Goal: Communication & Community: Share content

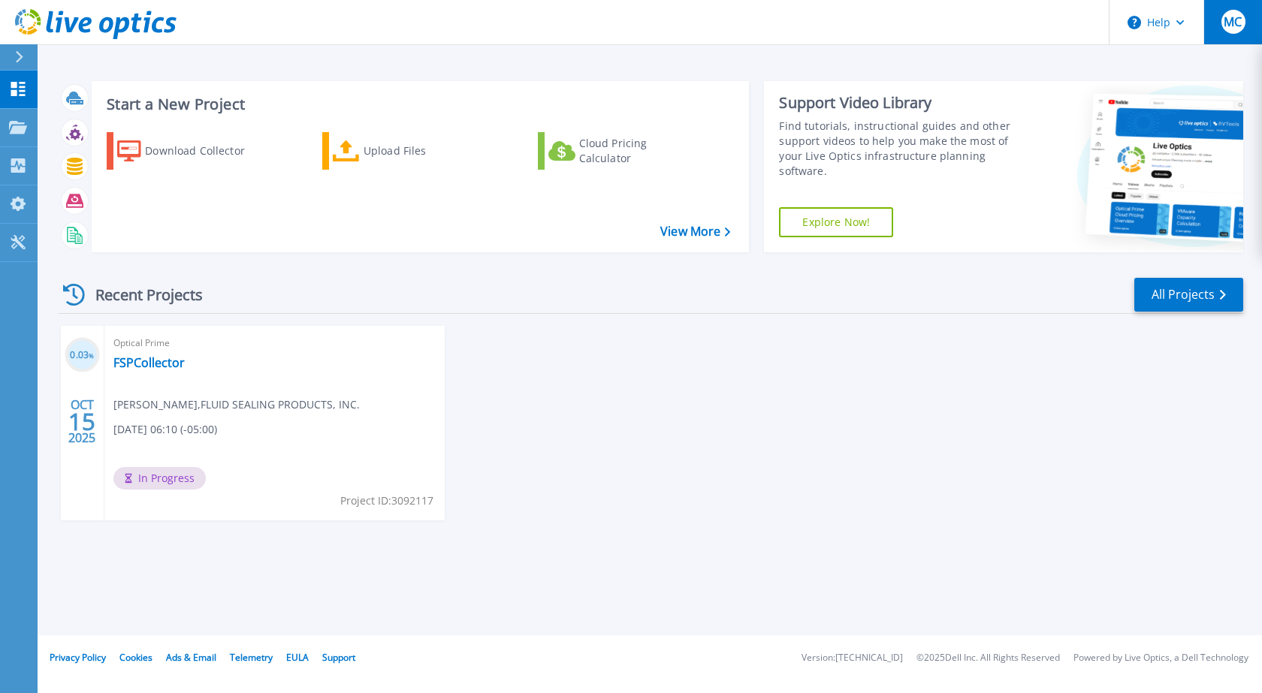
click at [1251, 32] on button "MC" at bounding box center [1232, 22] width 59 height 44
click at [743, 67] on div "Start a New Project Download Collector Upload Files Cloud Pricing Calculator Vi…" at bounding box center [650, 317] width 1224 height 635
click at [95, 131] on icon at bounding box center [96, 129] width 6 height 10
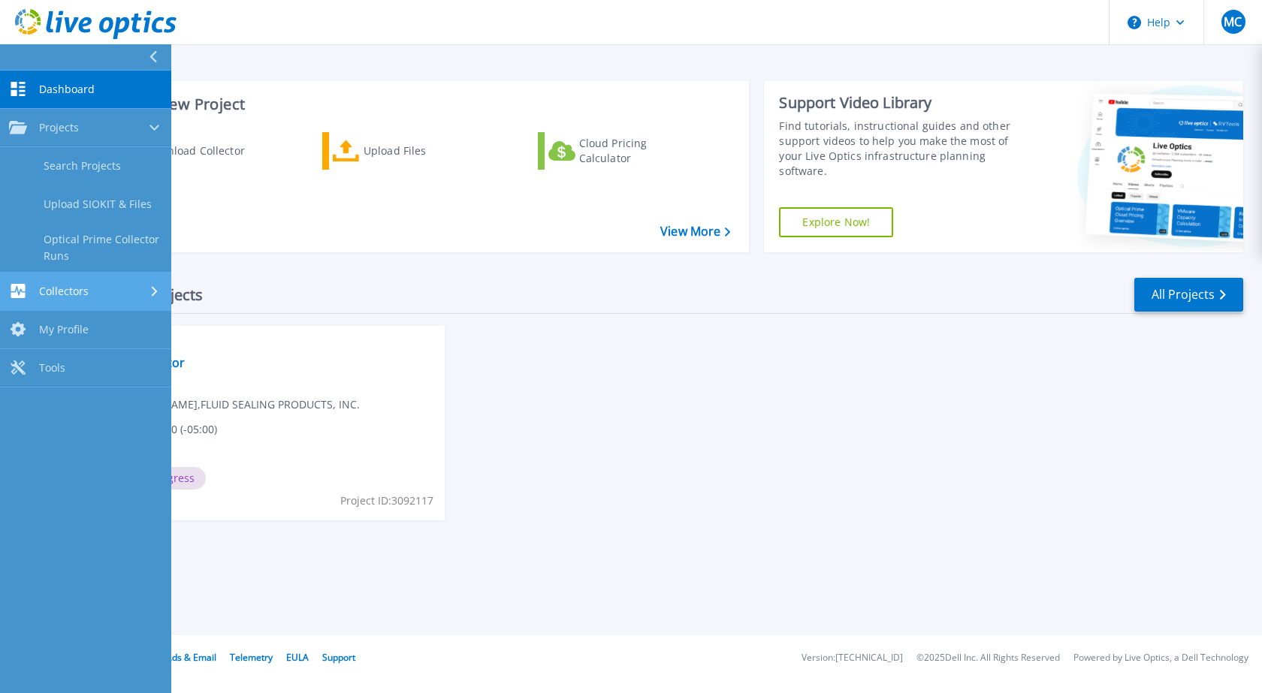
click at [83, 291] on span "Collectors" at bounding box center [64, 292] width 50 height 14
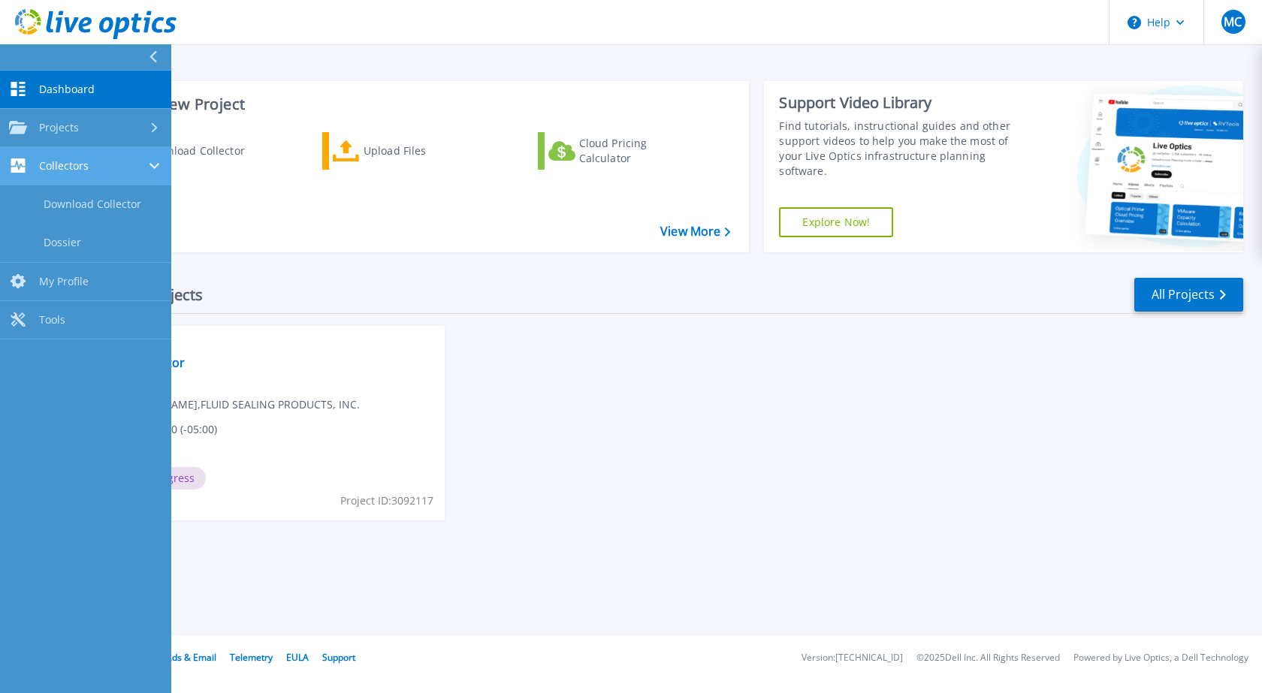
click at [93, 167] on div "Collectors" at bounding box center [85, 165] width 153 height 14
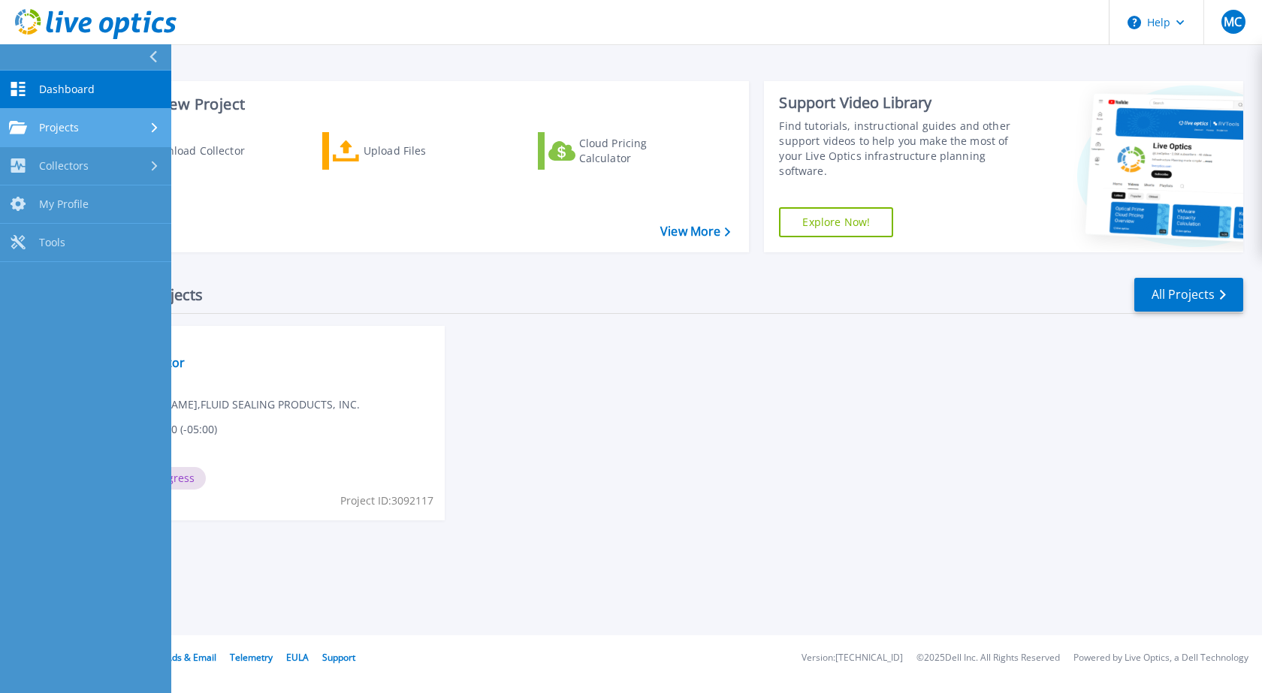
click at [106, 125] on div "Projects" at bounding box center [85, 128] width 153 height 14
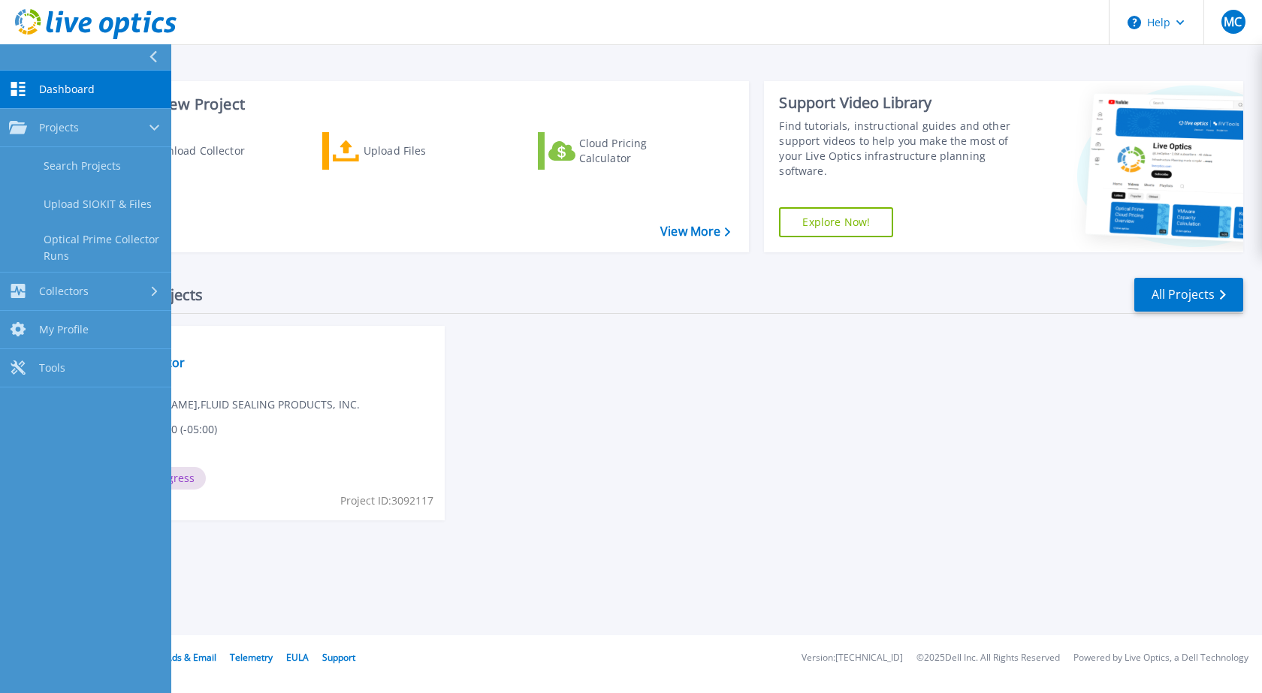
click at [720, 346] on div "0.03 % OCT 15 2025 Optical Prime FSPCollector Michael Cambron , FLUID SEALING P…" at bounding box center [644, 438] width 1197 height 225
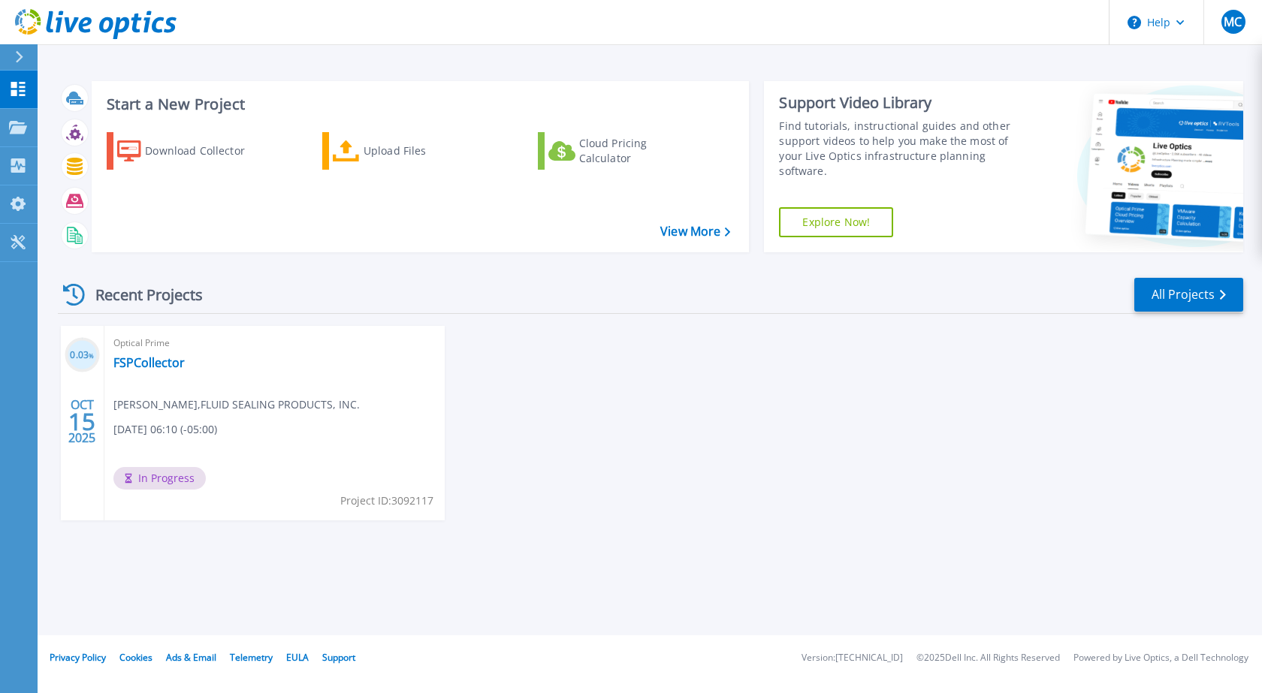
drag, startPoint x: 129, startPoint y: 364, endPoint x: 674, endPoint y: 358, distance: 544.6
click at [674, 358] on div "0.03 % OCT 15 2025 Optical Prime FSPCollector Michael Cambron , FLUID SEALING P…" at bounding box center [644, 438] width 1197 height 225
click at [164, 361] on link "FSPCollector" at bounding box center [148, 362] width 71 height 15
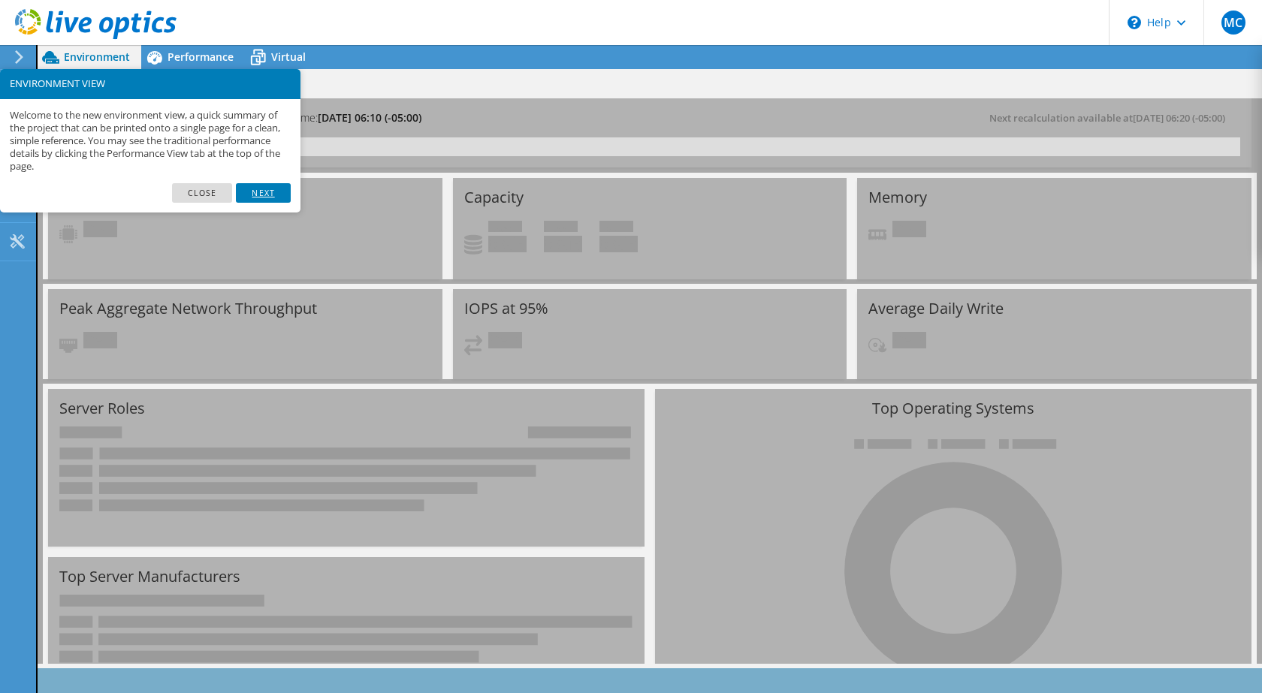
click at [255, 193] on link "Next" at bounding box center [263, 193] width 54 height 20
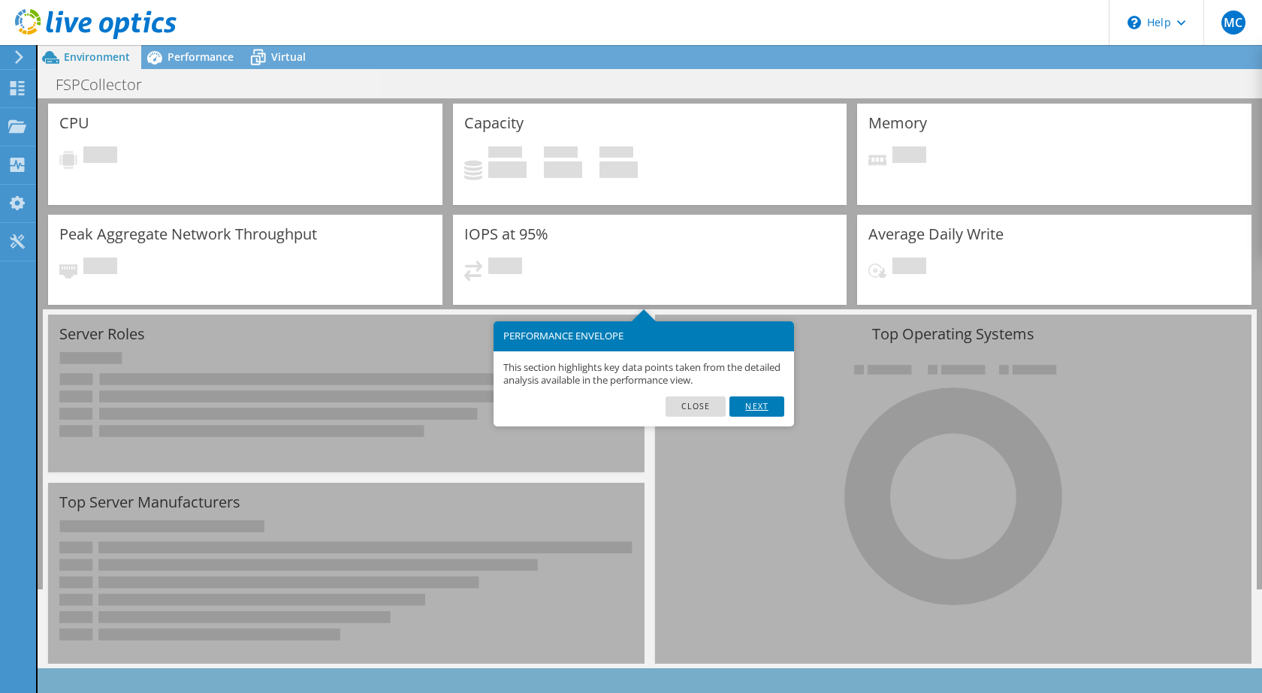
click at [759, 403] on link "Next" at bounding box center [756, 407] width 54 height 20
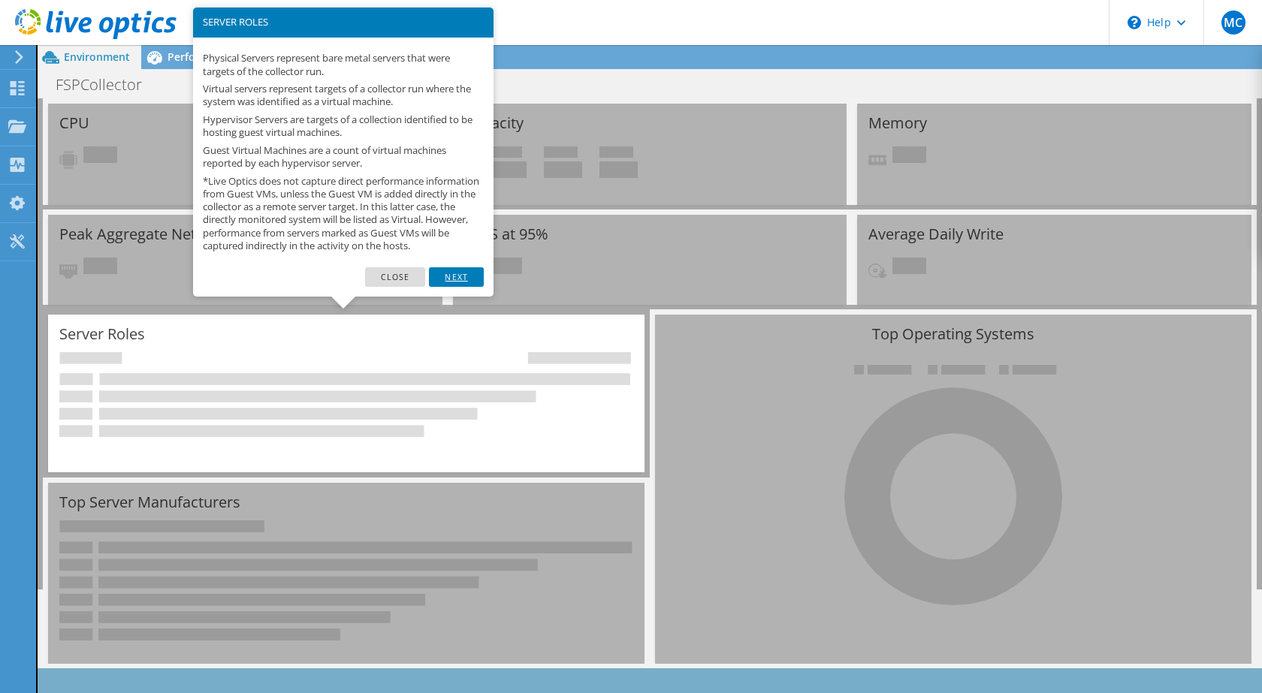
click at [454, 279] on link "Next" at bounding box center [456, 277] width 54 height 20
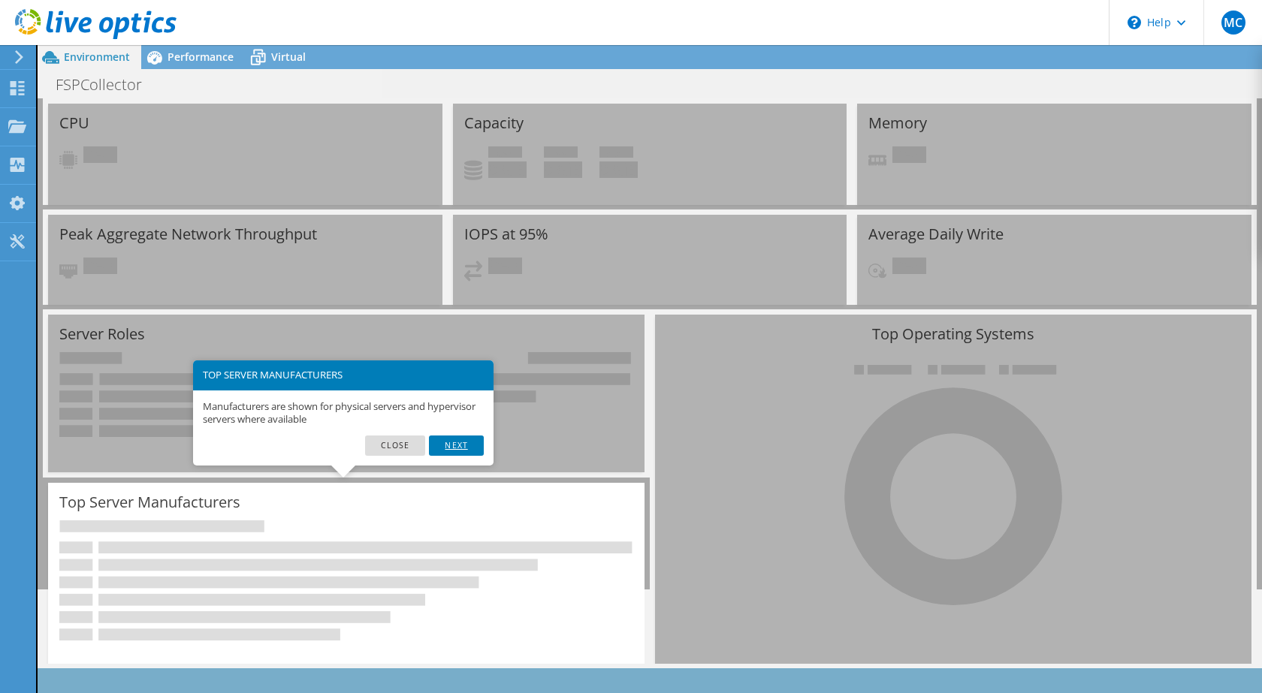
click at [456, 443] on link "Next" at bounding box center [456, 446] width 54 height 20
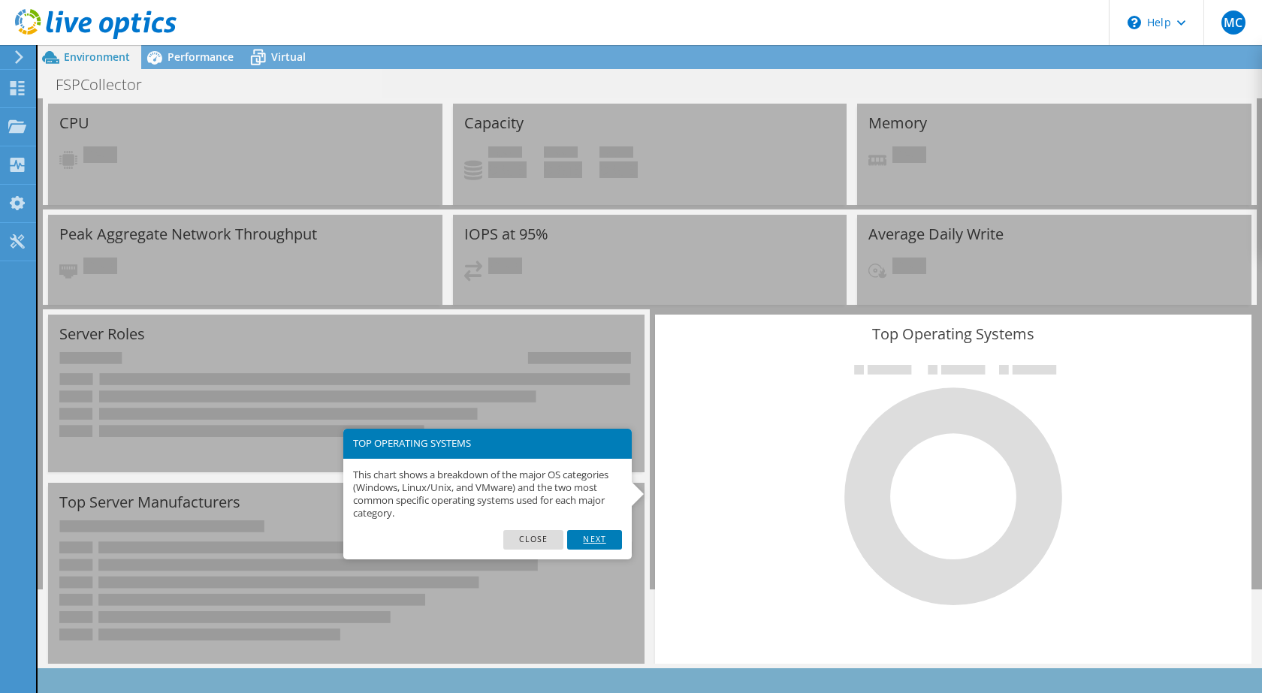
click at [585, 542] on link "Next" at bounding box center [594, 540] width 54 height 20
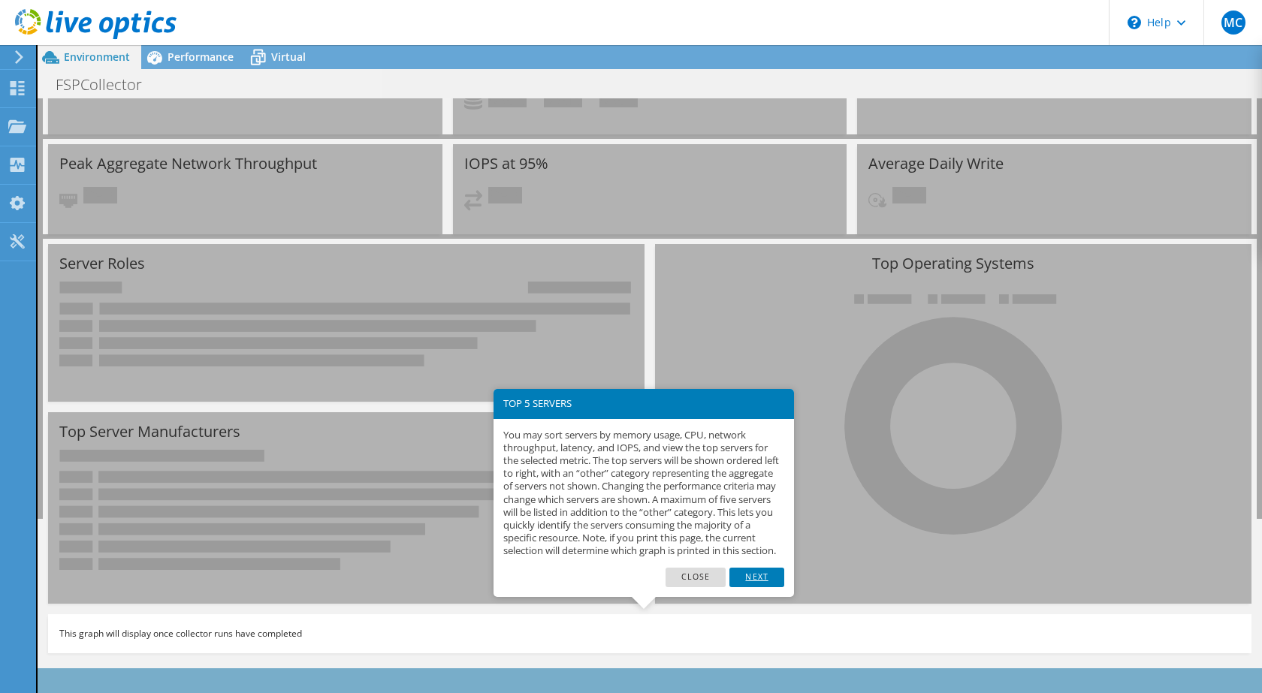
click at [745, 576] on link "Next" at bounding box center [756, 578] width 54 height 20
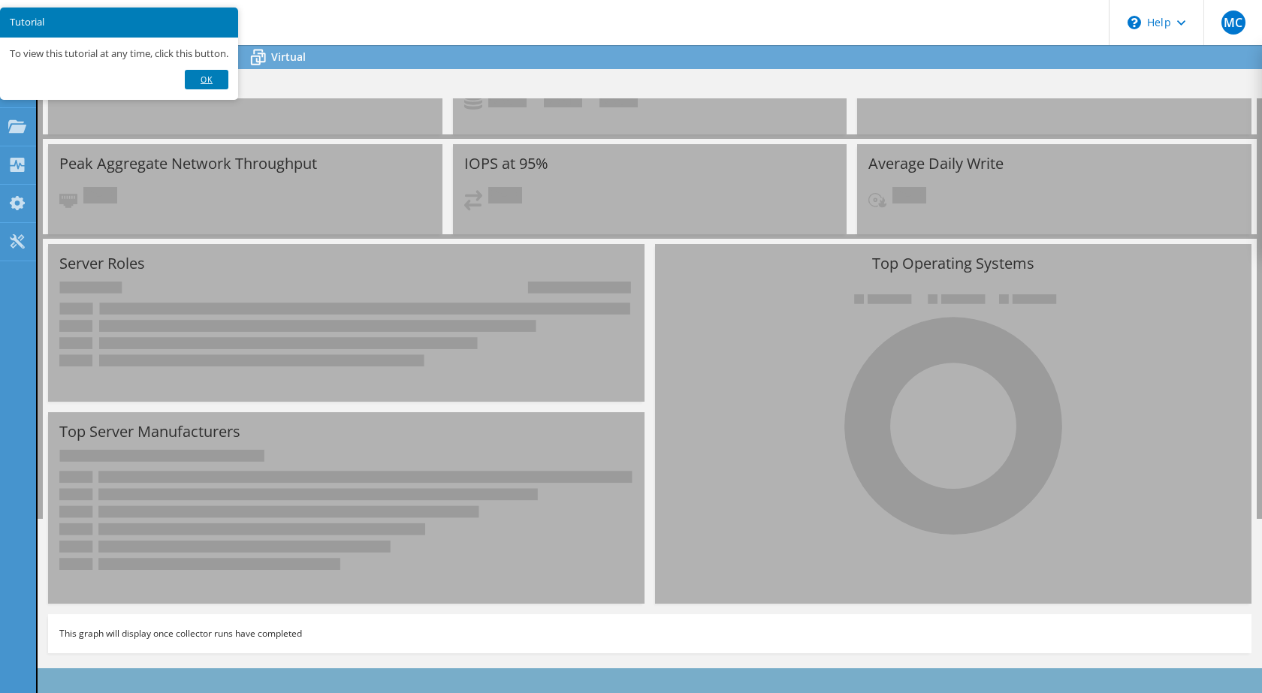
click at [196, 79] on link "Ok" at bounding box center [207, 80] width 44 height 20
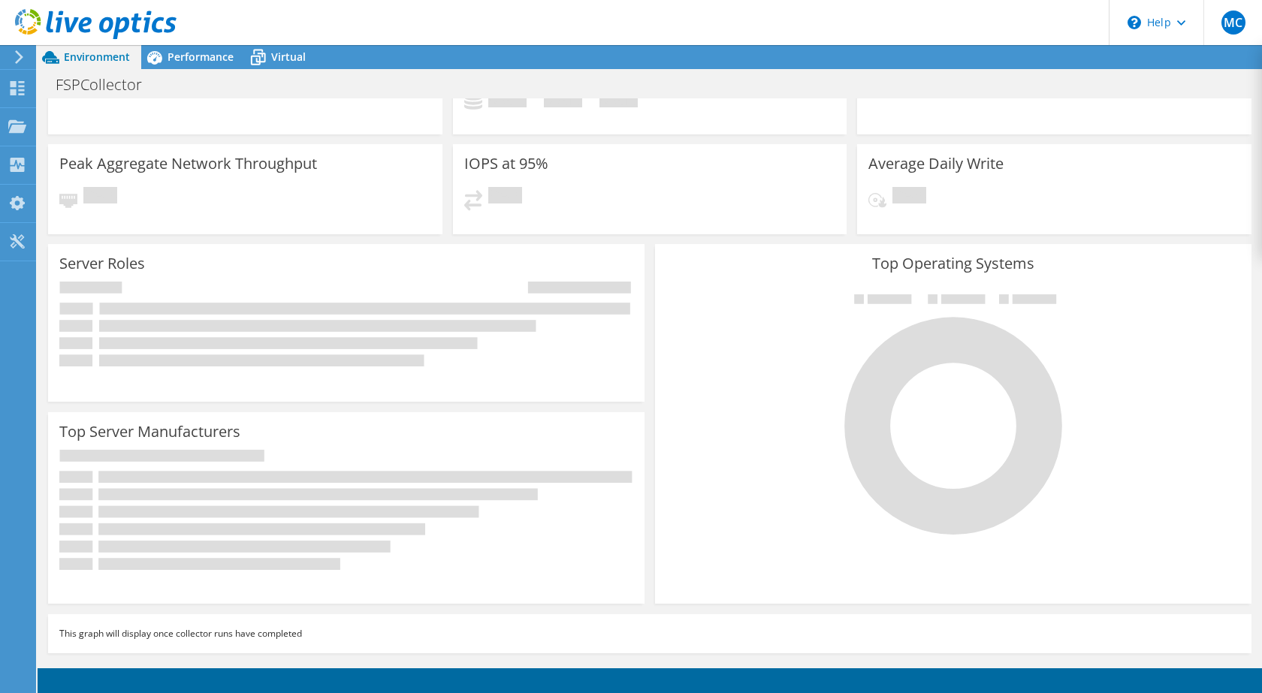
scroll to position [0, 0]
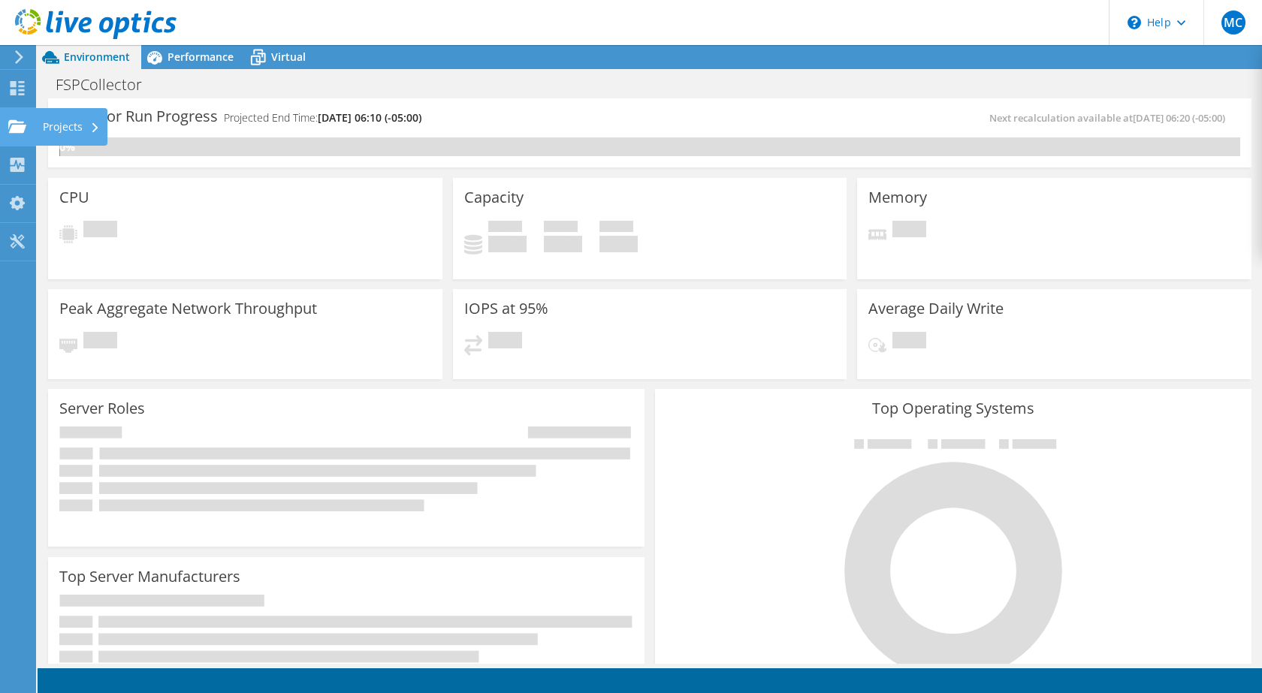
click at [53, 131] on div "Projects" at bounding box center [71, 127] width 72 height 38
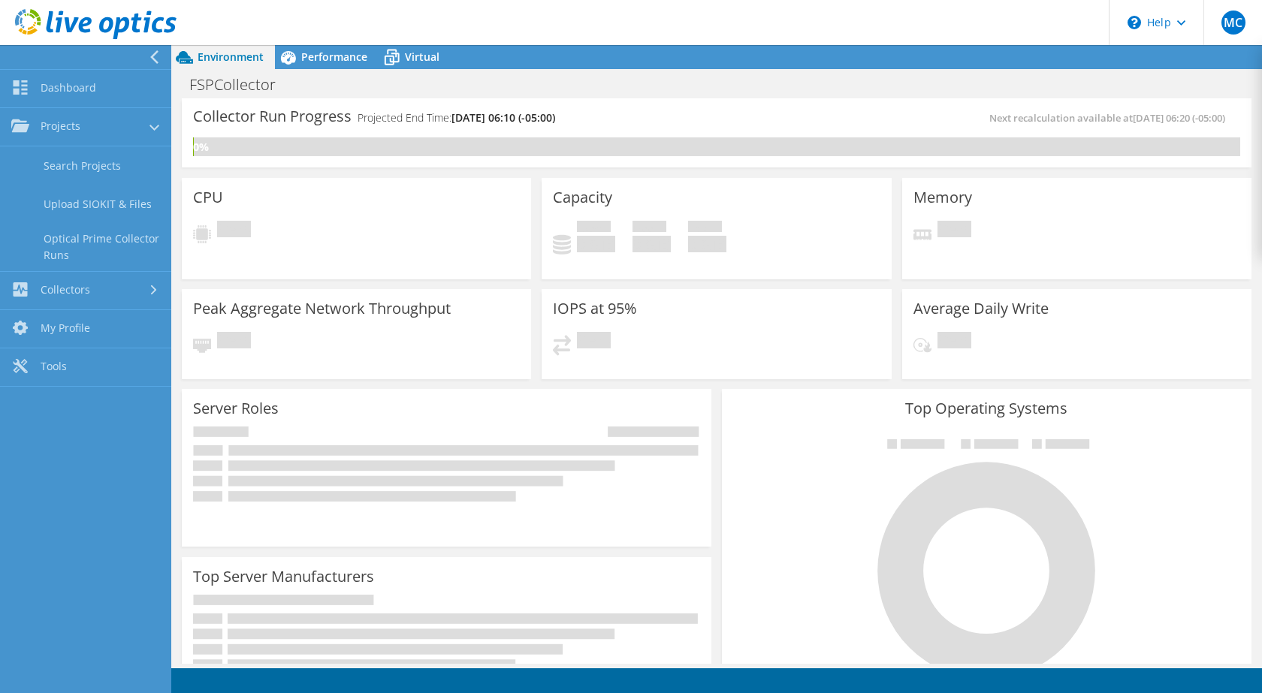
click at [635, 19] on header "MC End User Michael Cambron mcambron@fluidsealingproducts.com FLUID SEALING PRO…" at bounding box center [631, 22] width 1262 height 45
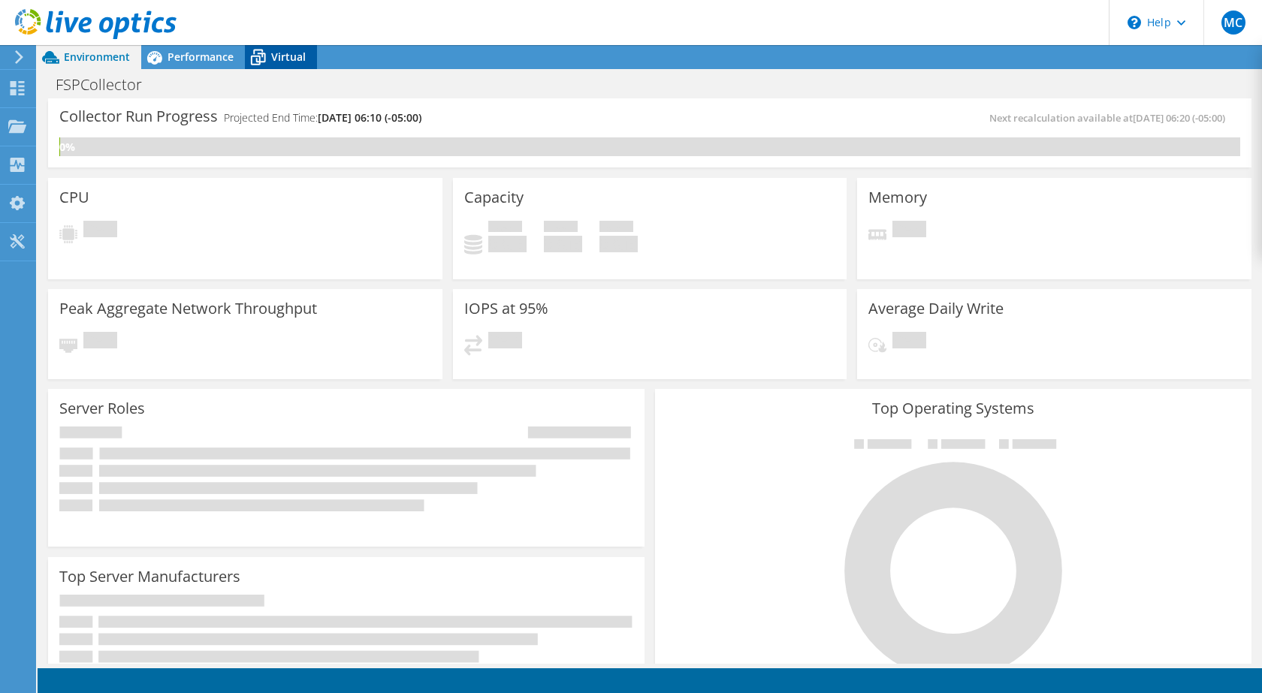
click at [294, 59] on span "Virtual" at bounding box center [288, 57] width 35 height 14
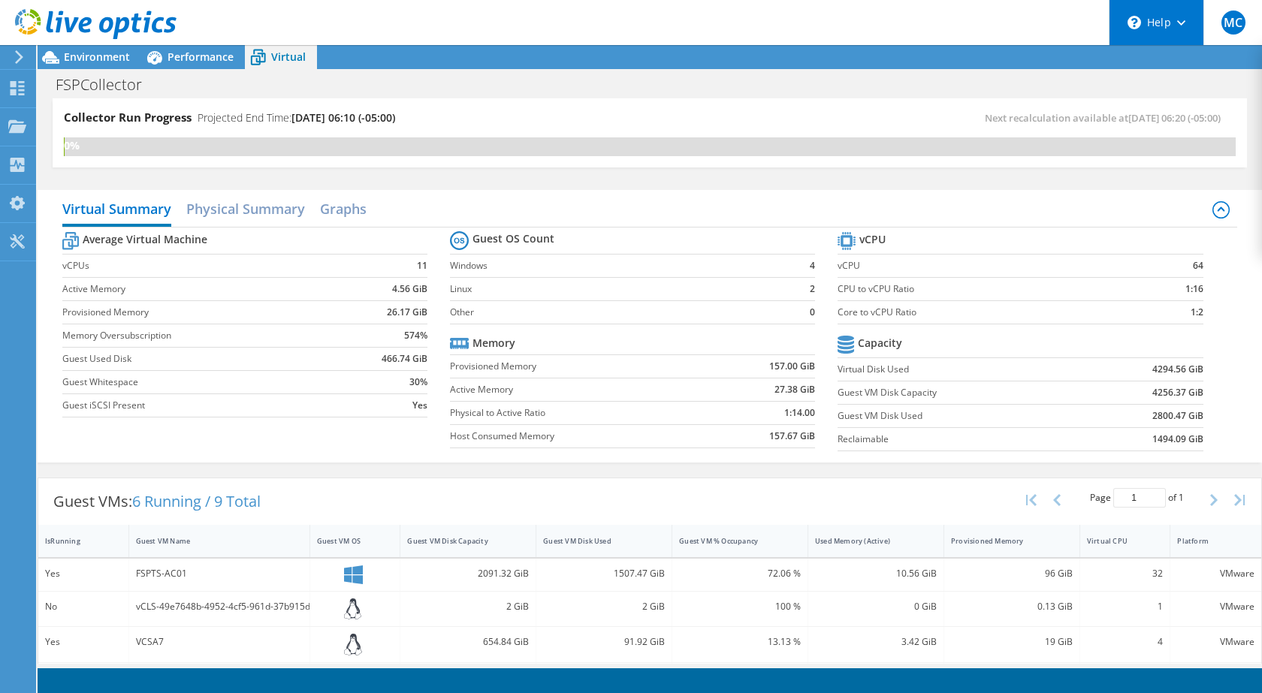
click at [1184, 28] on div "\n Help" at bounding box center [1156, 22] width 95 height 45
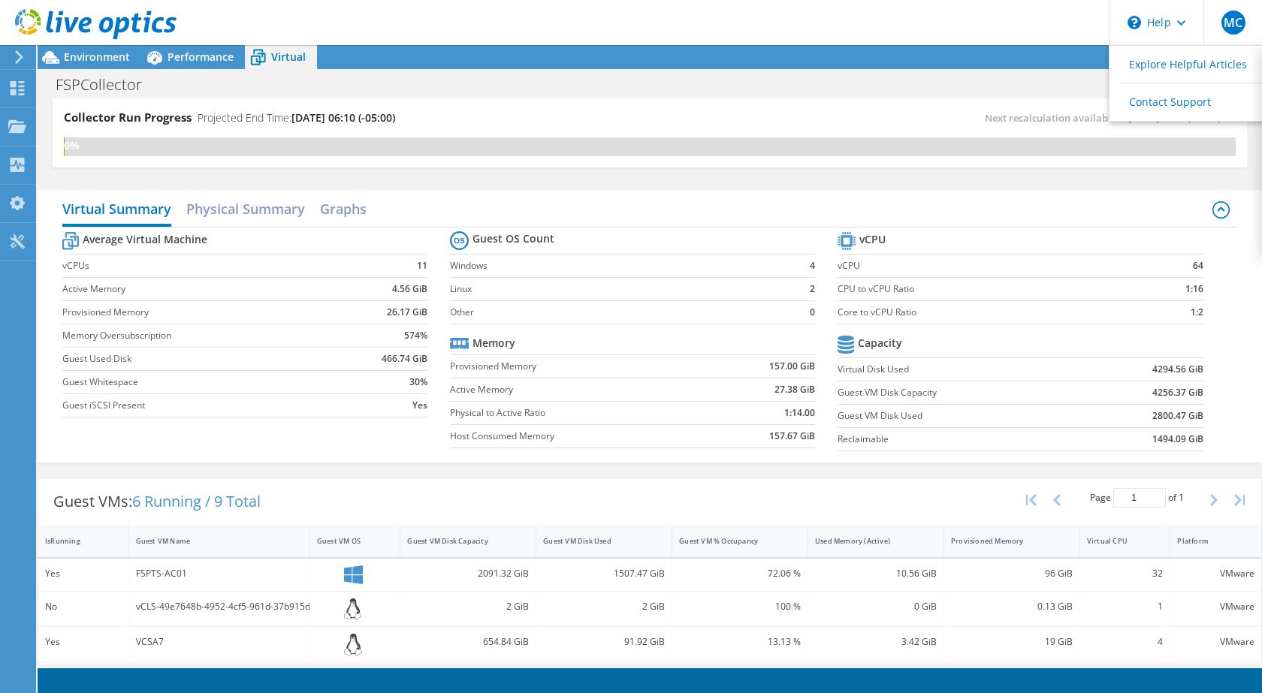
click at [1058, 20] on header "MC End User Michael Cambron mcambron@fluidsealingproducts.com FLUID SEALING PRO…" at bounding box center [631, 22] width 1262 height 45
click at [1240, 29] on span "MC" at bounding box center [1233, 23] width 24 height 24
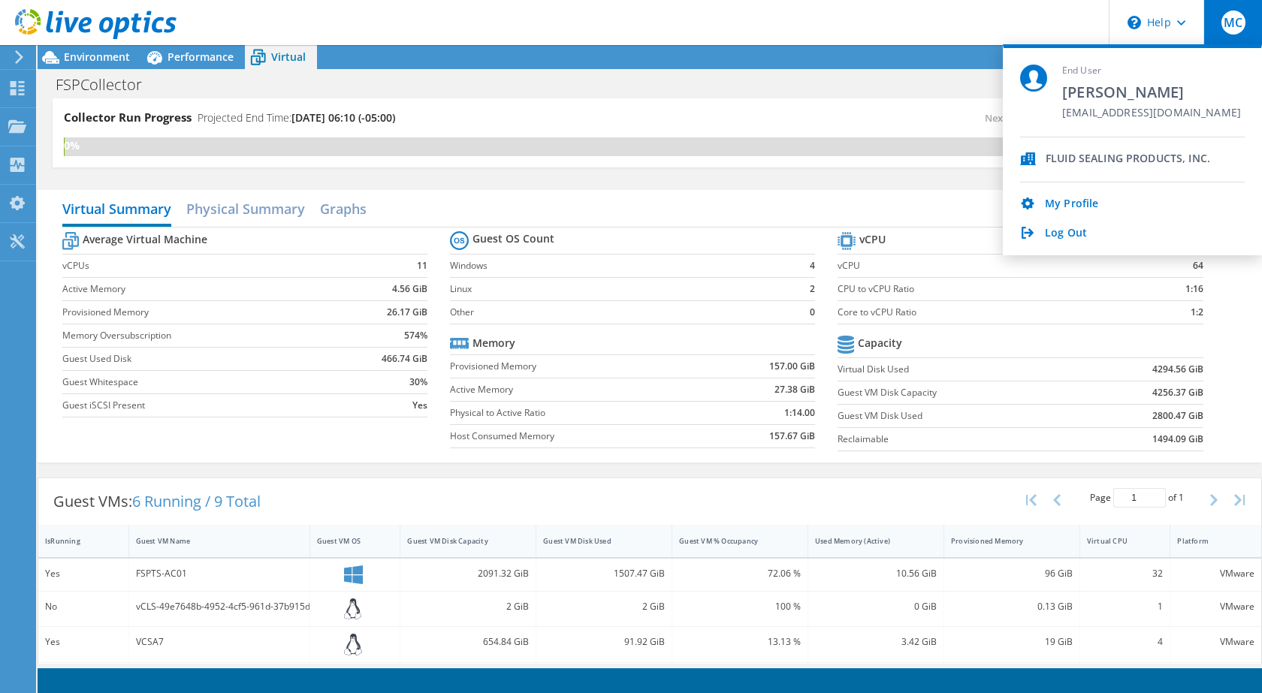
click at [889, 88] on div "FSPCollector Print" at bounding box center [650, 85] width 1224 height 28
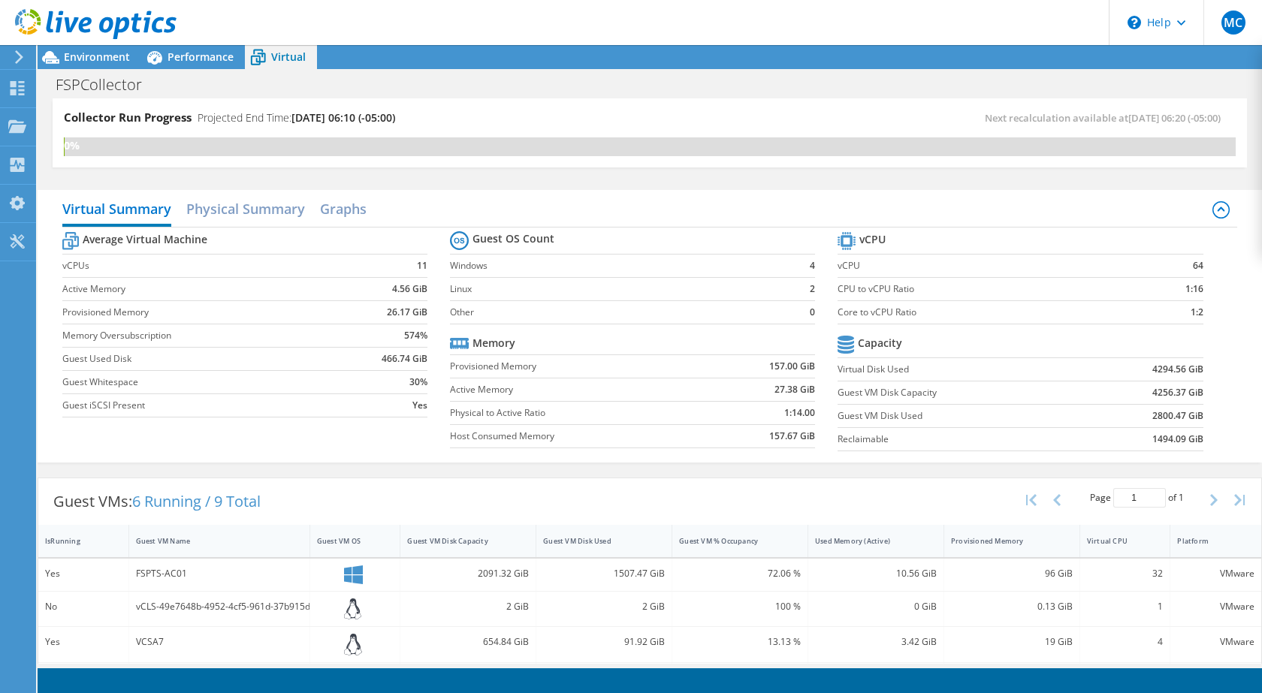
click at [1012, 42] on header "MC End User Michael Cambron mcambron@fluidsealingproducts.com FLUID SEALING PRO…" at bounding box center [631, 22] width 1262 height 45
drag, startPoint x: 998, startPoint y: 57, endPoint x: 962, endPoint y: 59, distance: 36.1
click at [962, 59] on div "Environment Performance Virtual Upgrades" at bounding box center [650, 57] width 1224 height 24
click at [84, 164] on div "Collectors" at bounding box center [76, 165] width 82 height 38
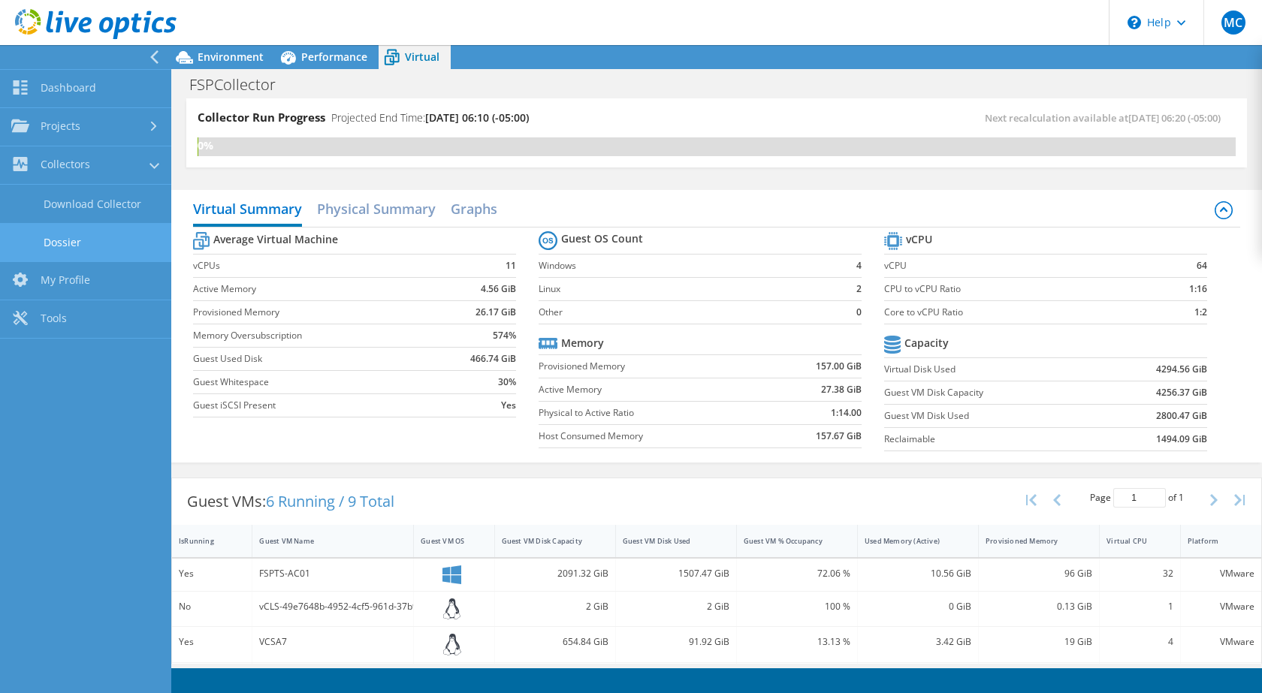
click at [64, 242] on link "Dossier" at bounding box center [85, 242] width 171 height 38
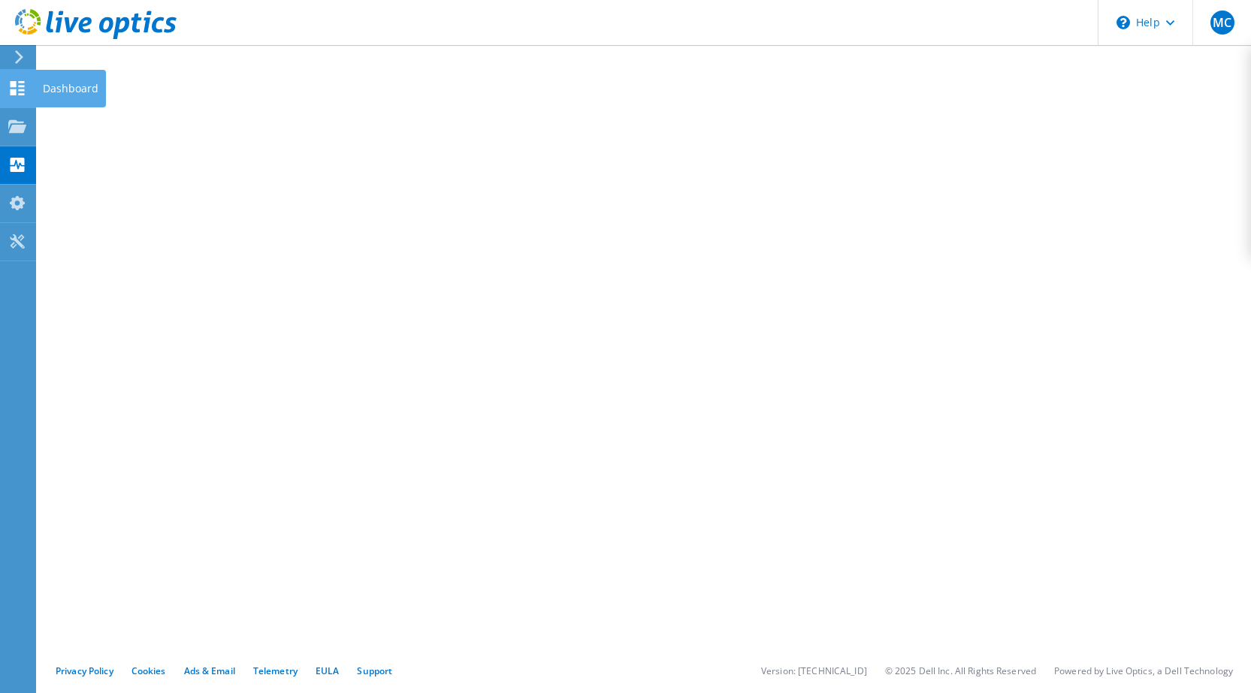
click at [19, 96] on div at bounding box center [17, 90] width 18 height 17
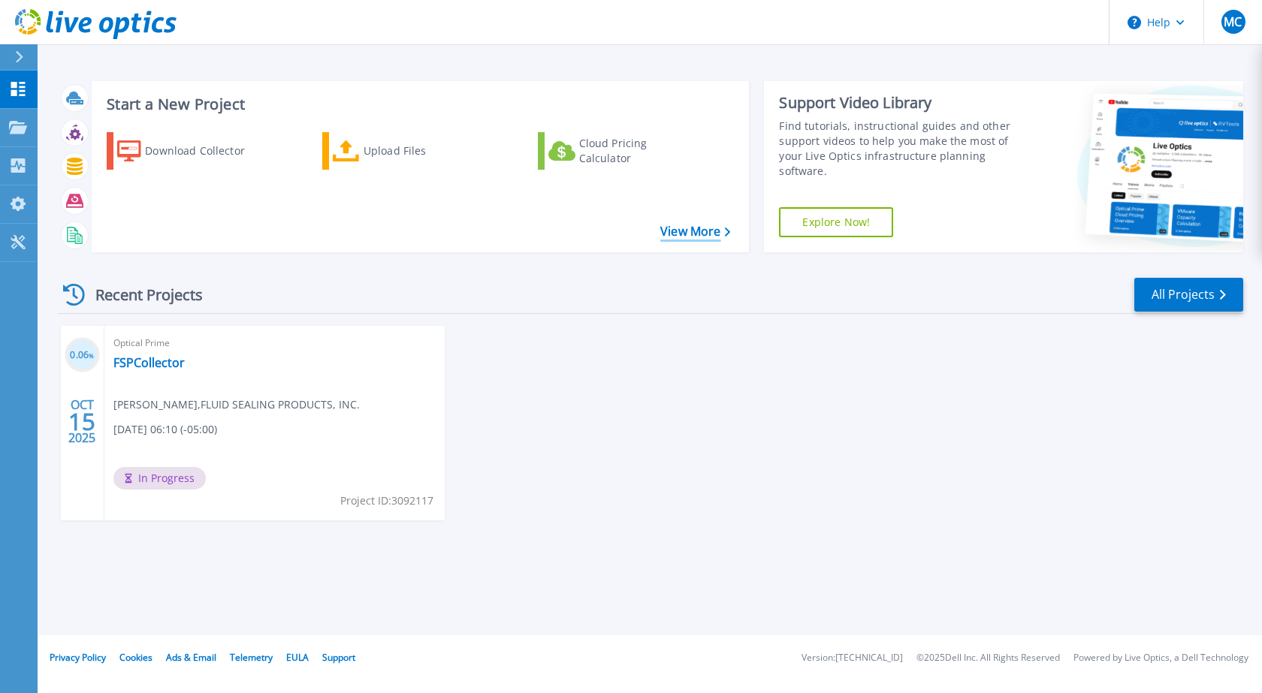
click at [683, 237] on link "View More" at bounding box center [695, 232] width 70 height 14
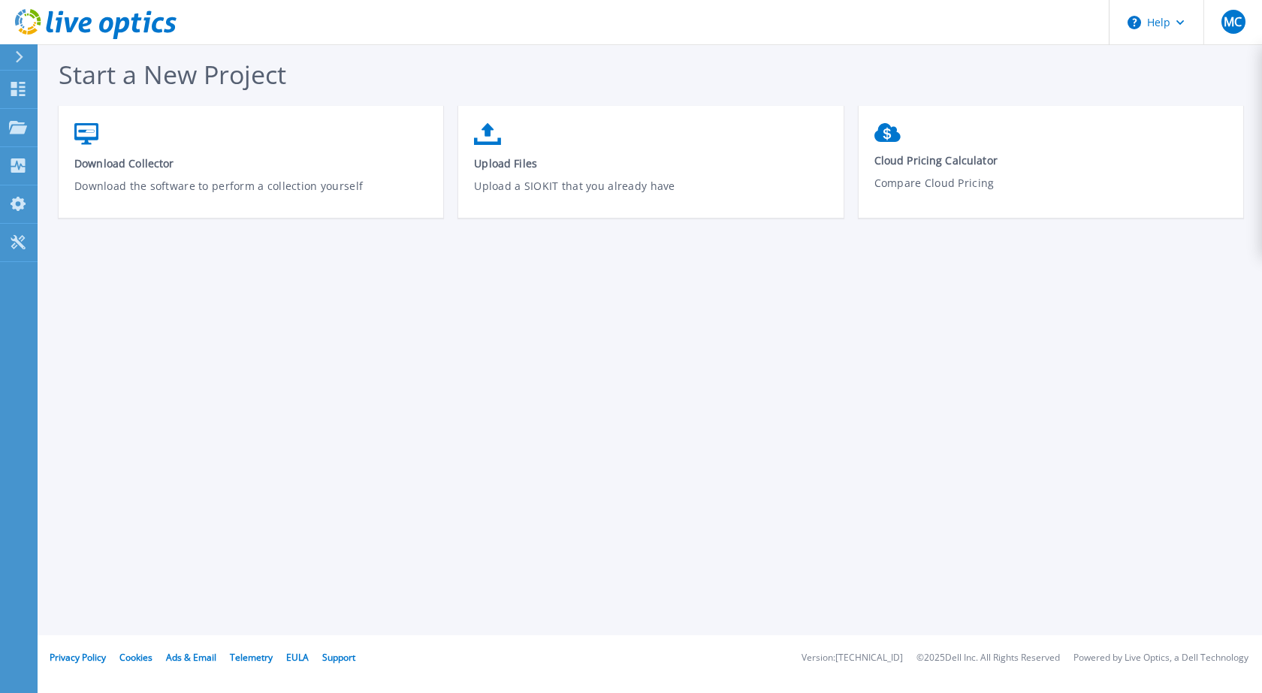
click at [23, 59] on icon at bounding box center [19, 57] width 8 height 12
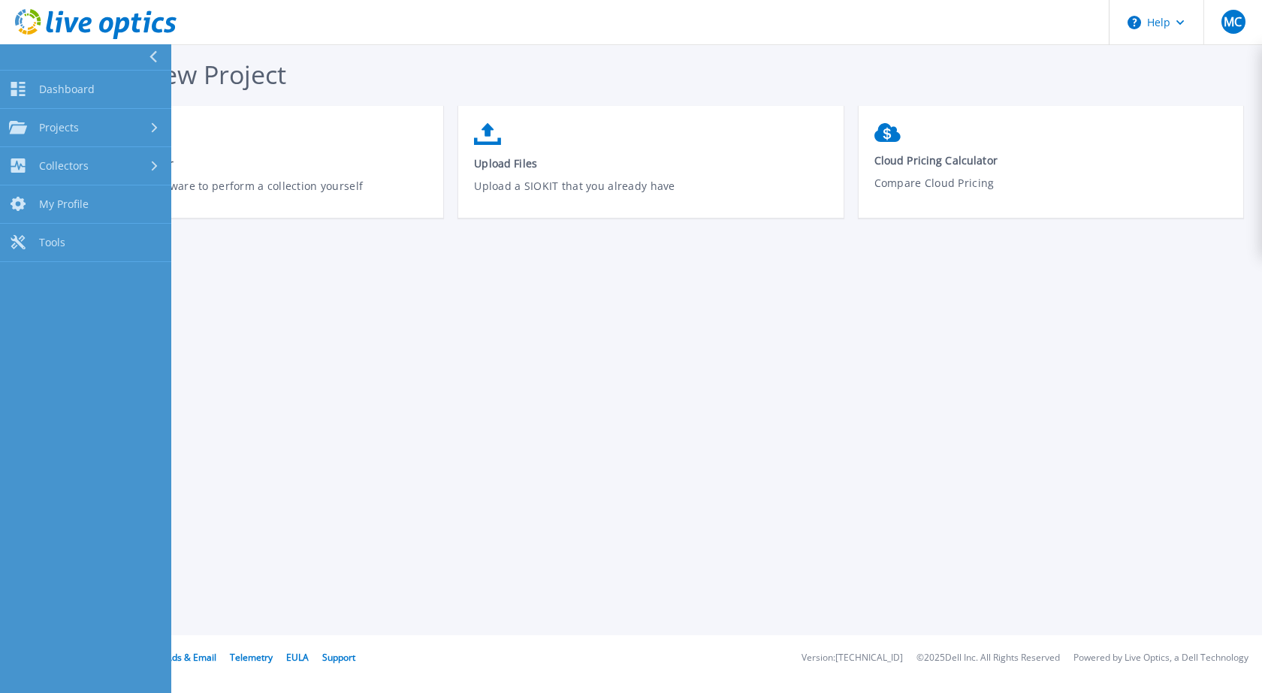
click at [23, 59] on button at bounding box center [85, 57] width 171 height 26
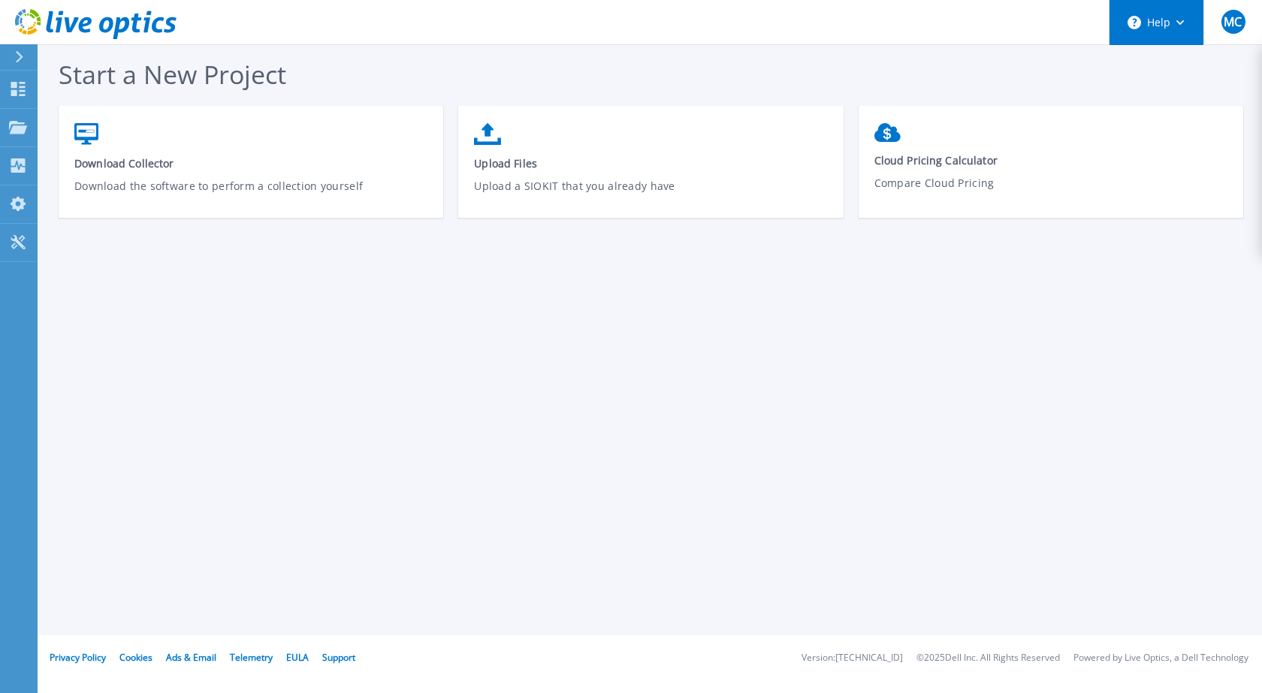
click at [1195, 24] on button "Help" at bounding box center [1156, 22] width 94 height 45
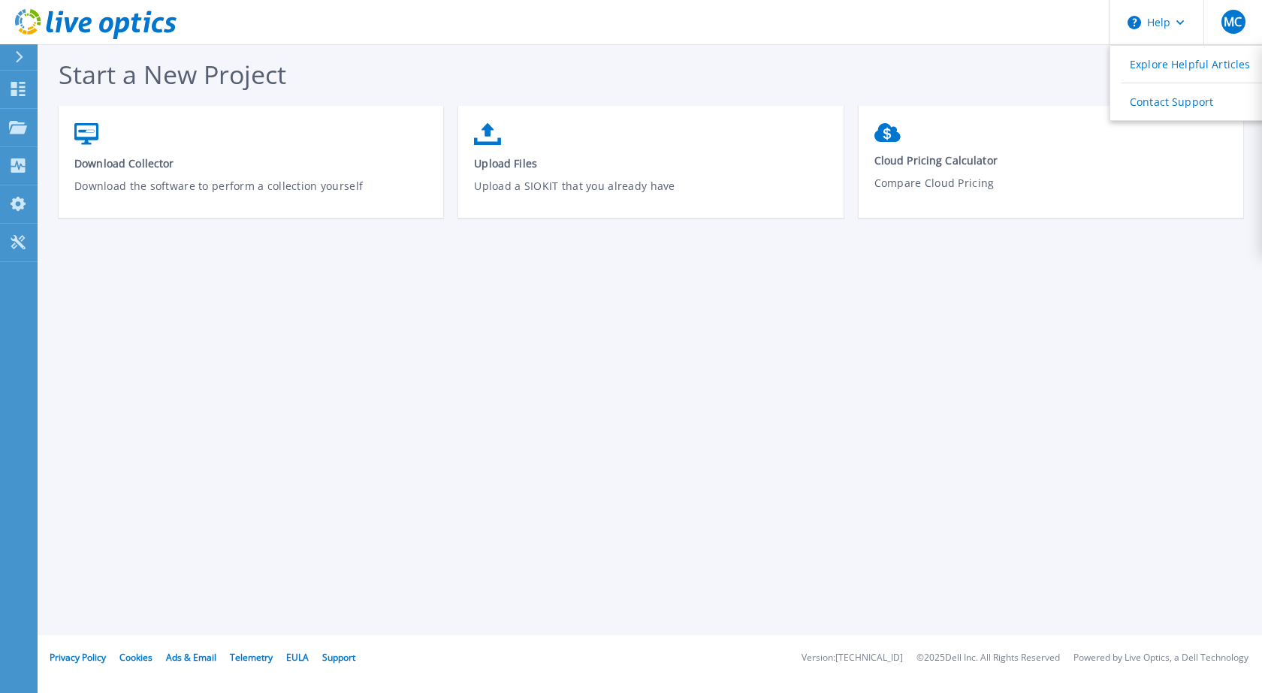
click at [953, 21] on header "Help Explore Helpful Articles Contact Support MC End User Michael Cambron mcamb…" at bounding box center [631, 22] width 1262 height 45
click at [12, 251] on link "Tools Tools" at bounding box center [19, 243] width 38 height 38
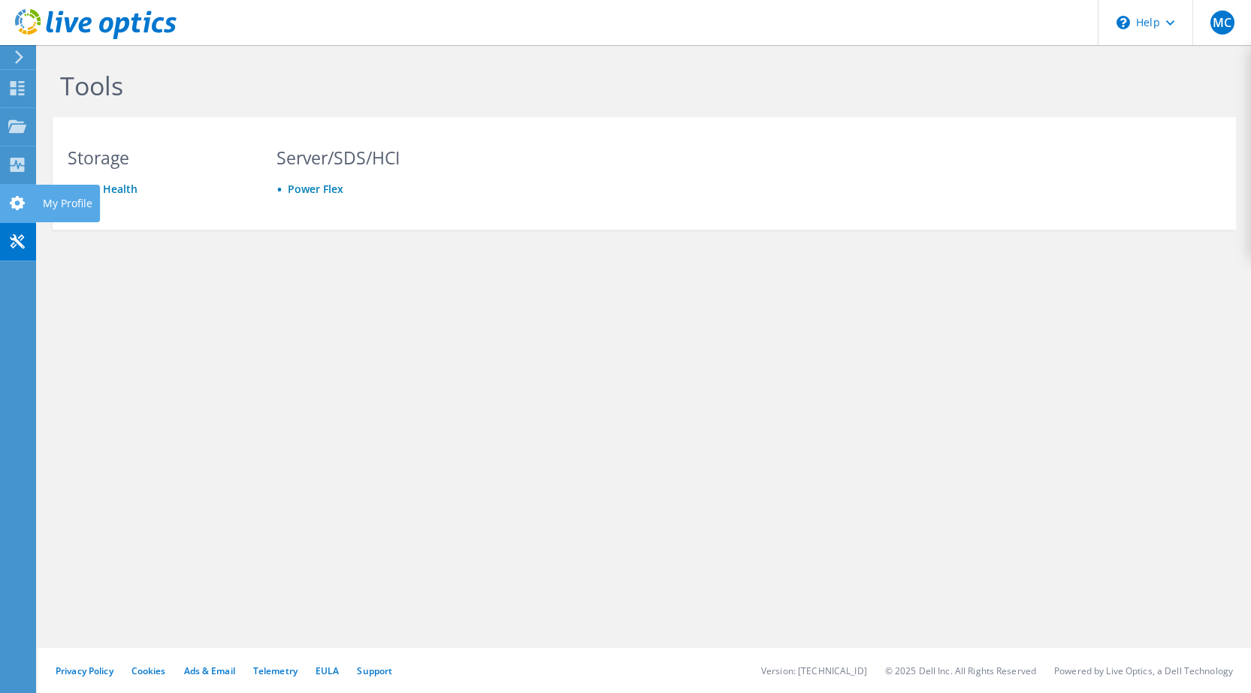
click at [13, 207] on use at bounding box center [17, 203] width 15 height 14
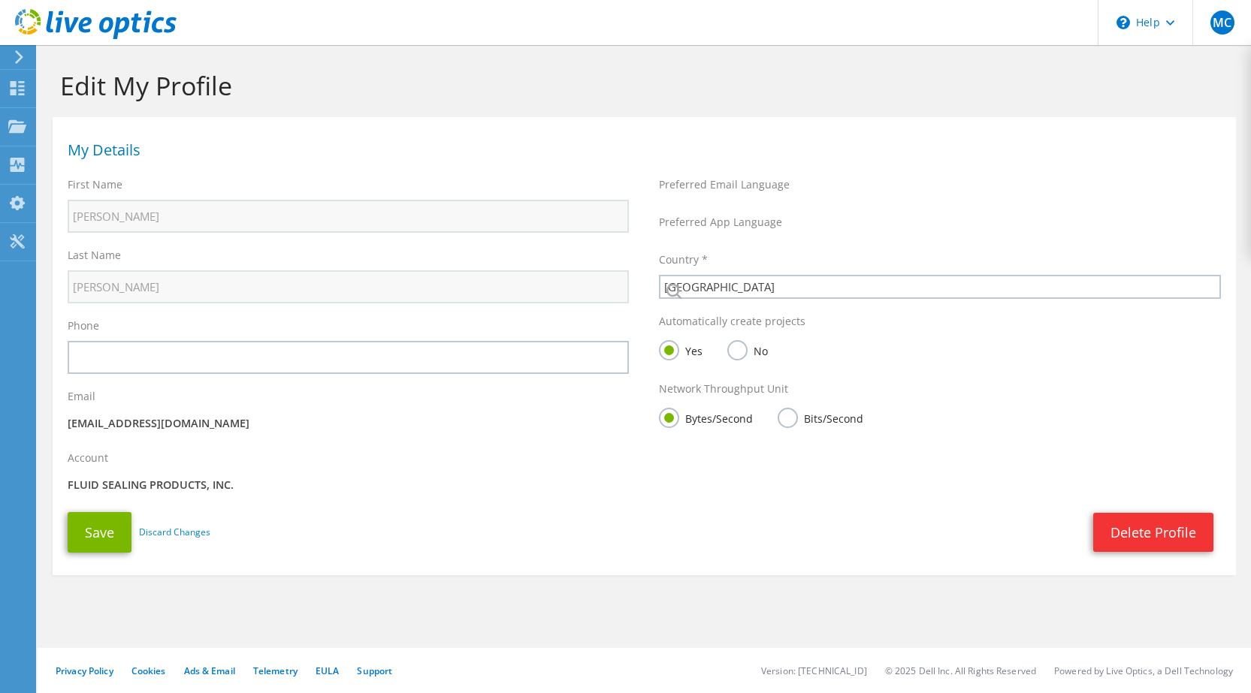
select select "224"
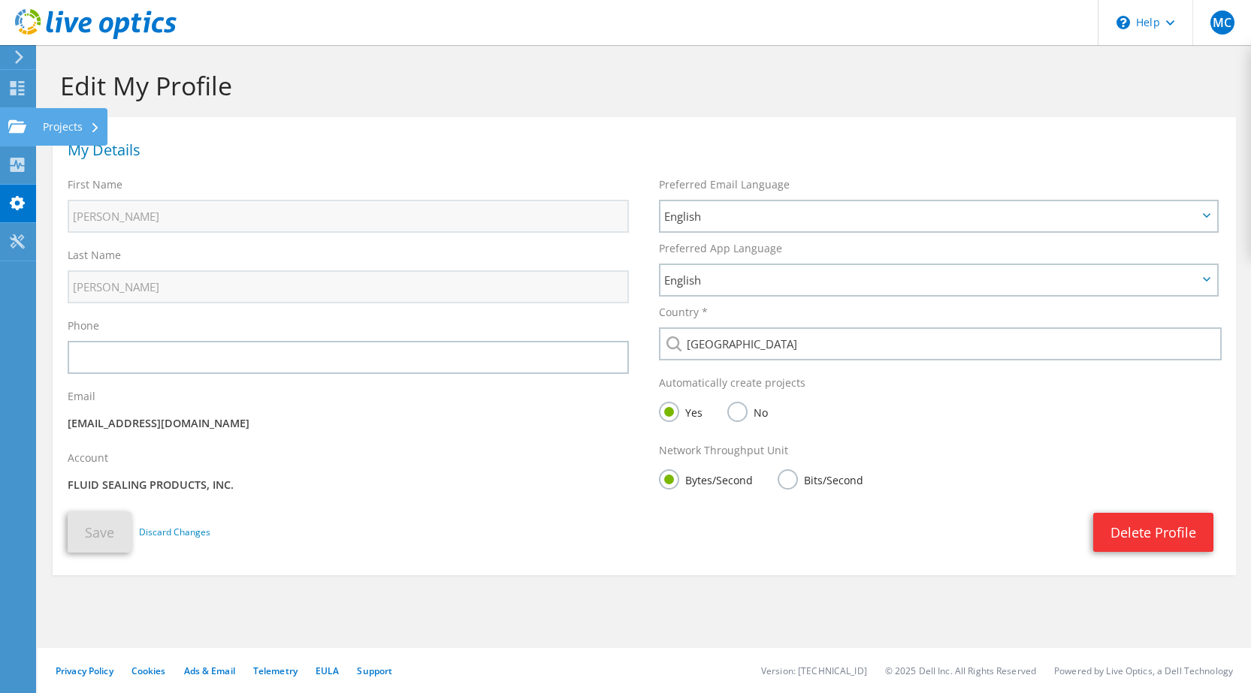
click at [23, 126] on use at bounding box center [17, 125] width 18 height 13
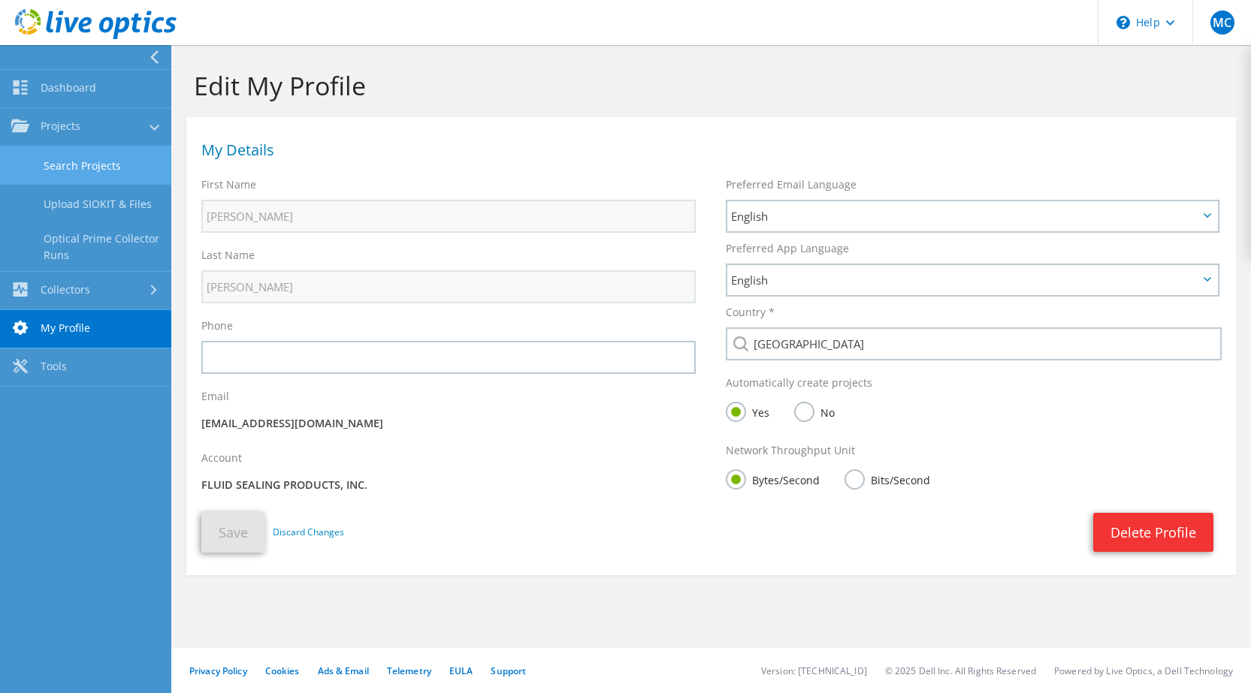
click at [77, 164] on link "Search Projects" at bounding box center [85, 165] width 171 height 38
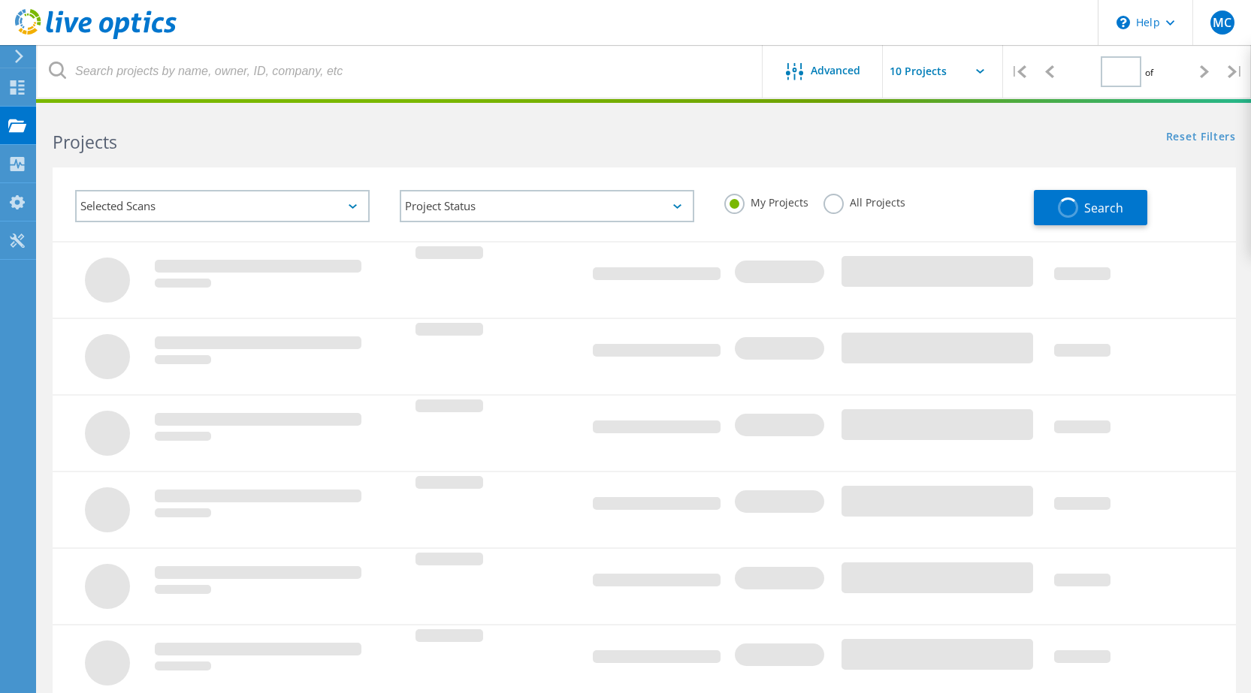
type input "1"
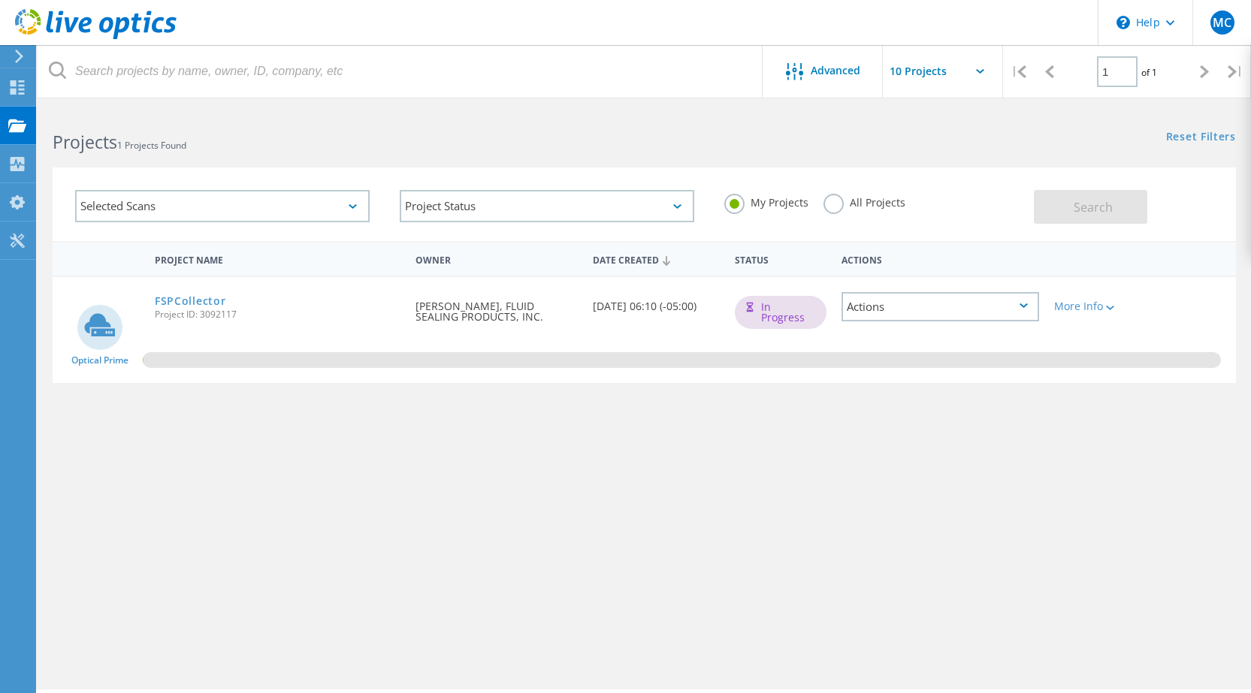
click at [1035, 305] on div "Actions" at bounding box center [940, 306] width 198 height 29
click at [1001, 325] on div "Share" at bounding box center [940, 329] width 195 height 23
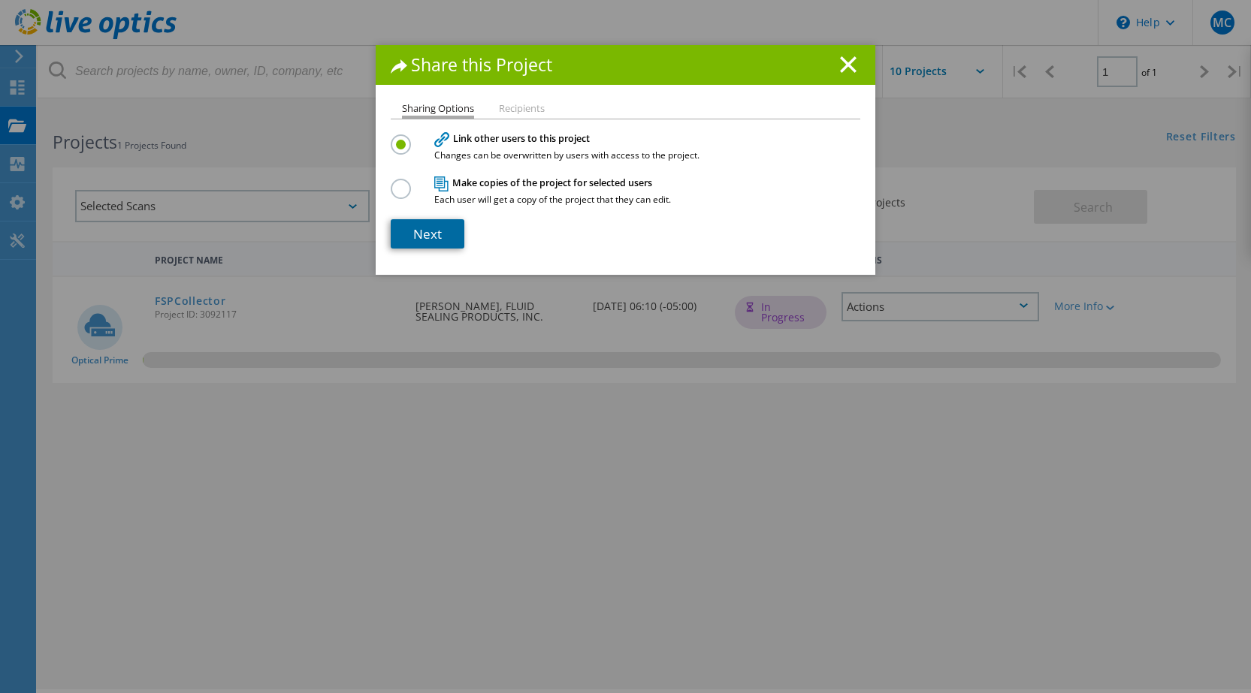
click at [424, 239] on link "Next" at bounding box center [428, 233] width 74 height 29
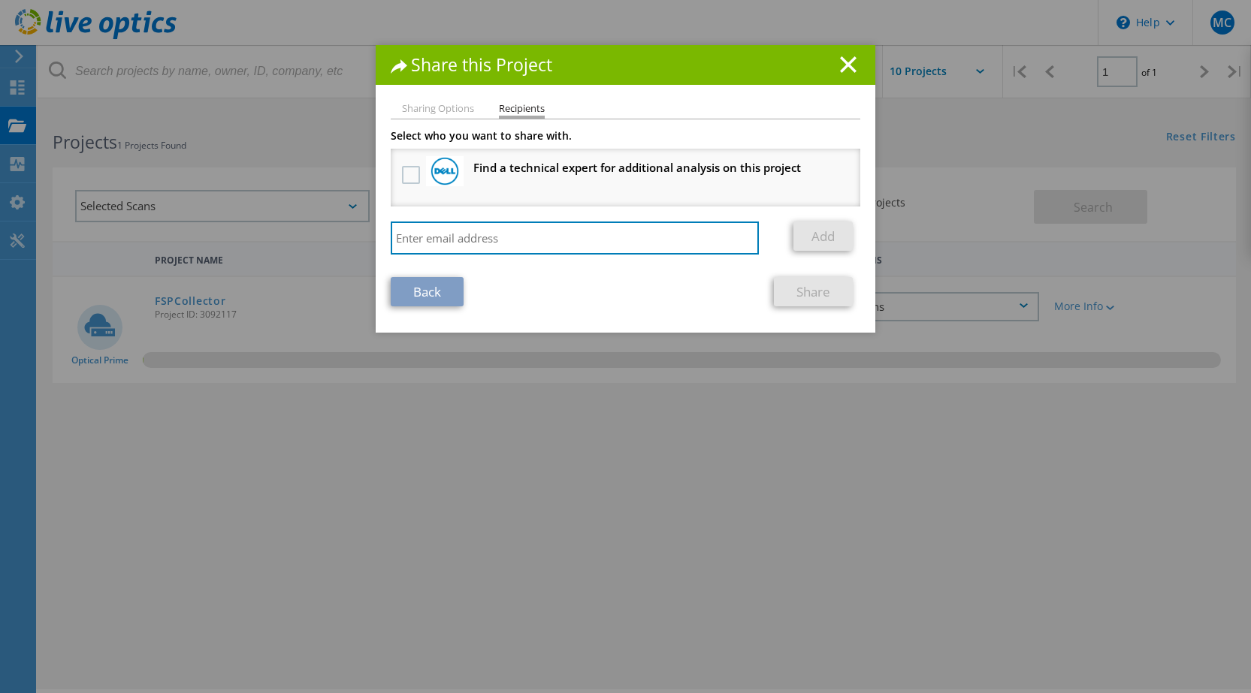
click at [424, 239] on input "search" at bounding box center [575, 238] width 368 height 33
type input "[PERSON_NAME][EMAIL_ADDRESS][DOMAIN_NAME]"
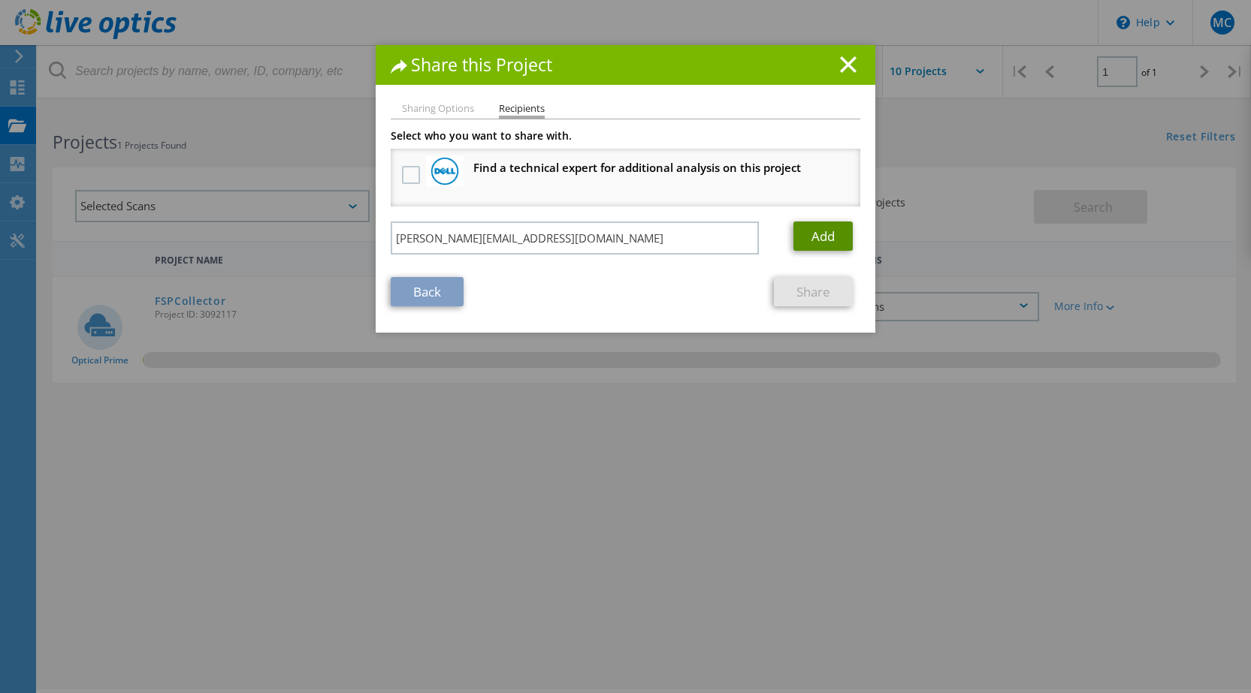
click at [819, 241] on link "Add" at bounding box center [822, 236] width 59 height 29
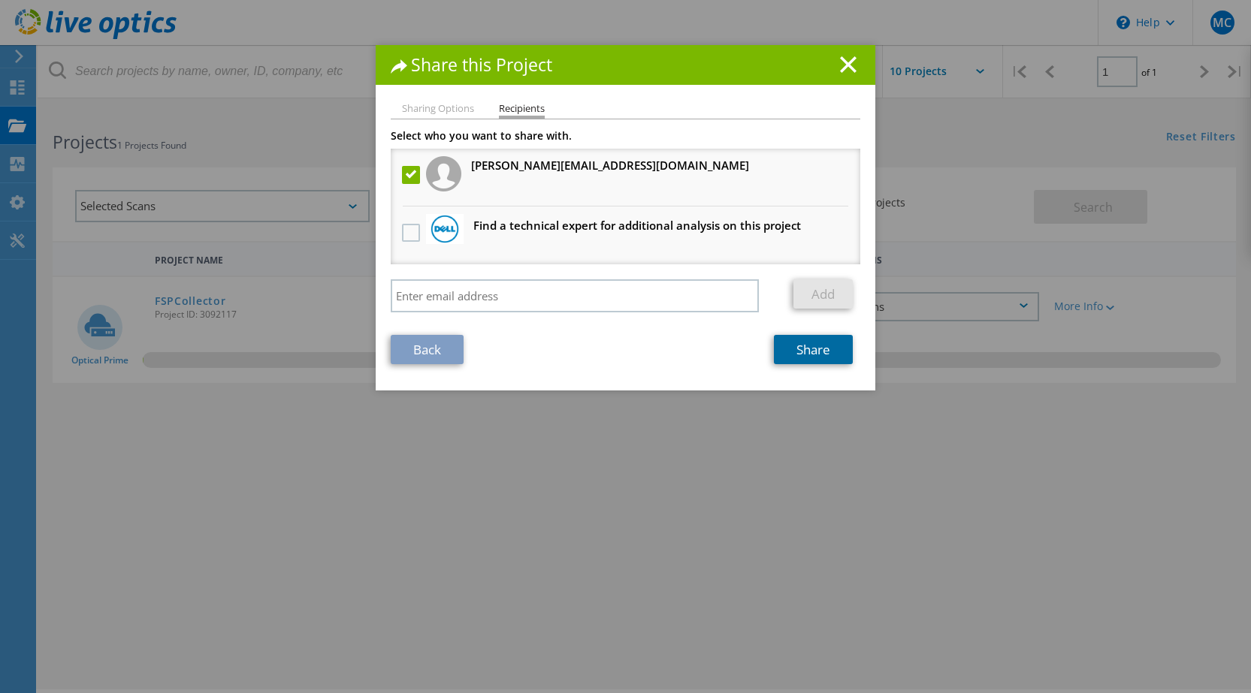
click at [807, 355] on link "Share" at bounding box center [813, 349] width 79 height 29
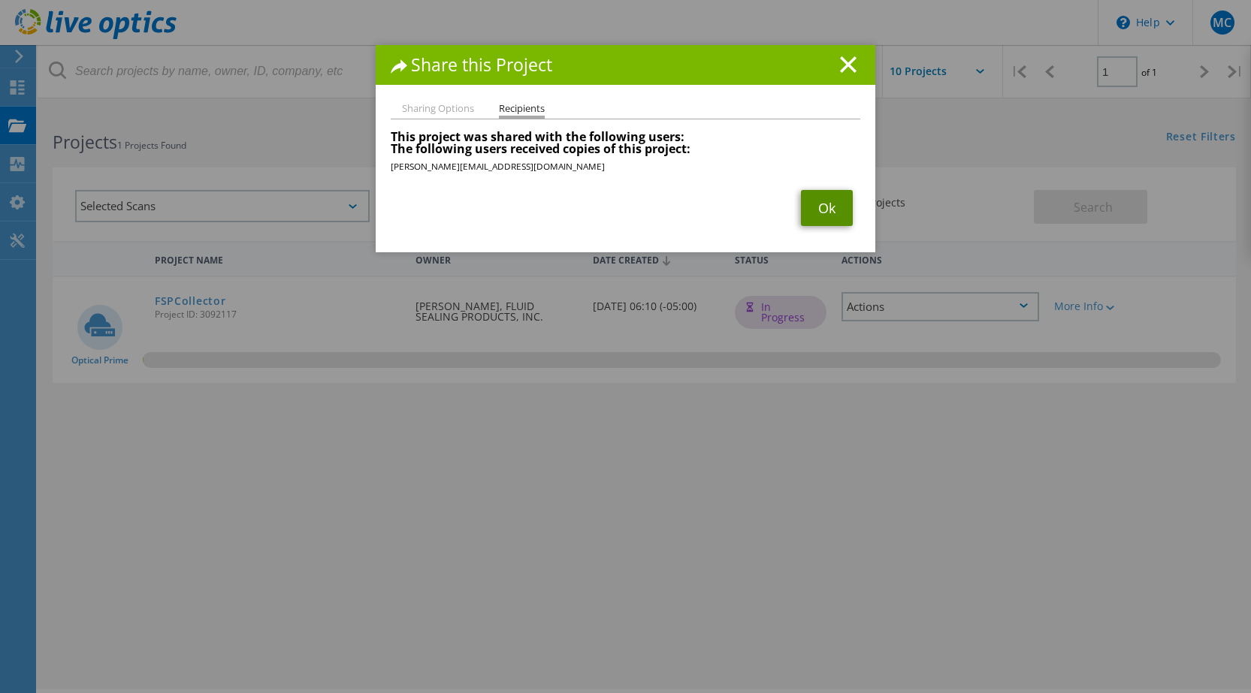
click at [823, 212] on link "Ok" at bounding box center [827, 208] width 52 height 36
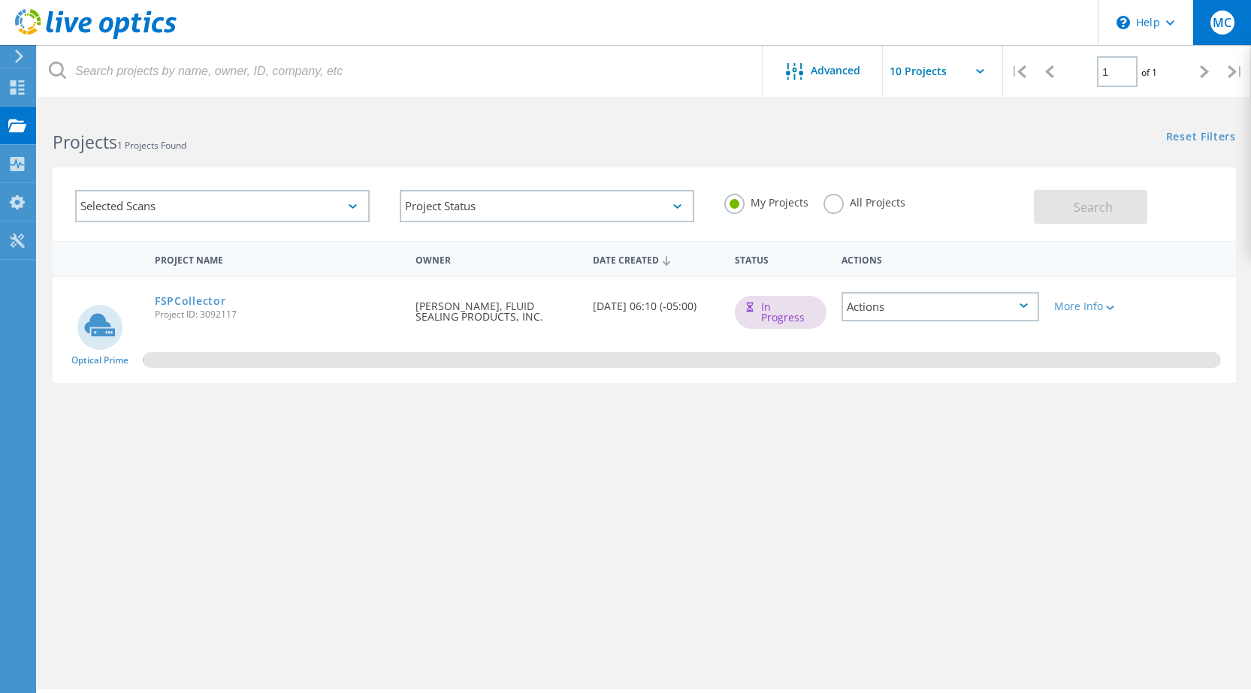
click at [1222, 23] on span "MC" at bounding box center [1221, 23] width 19 height 12
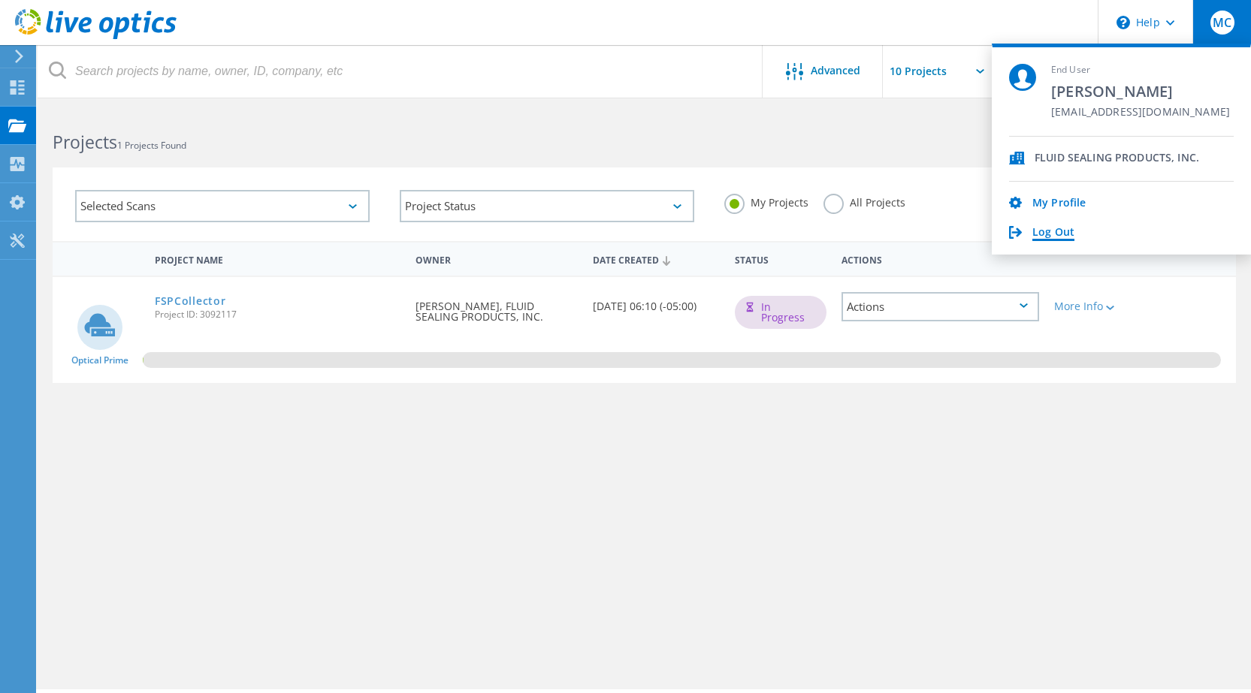
click at [1057, 235] on link "Log Out" at bounding box center [1053, 233] width 42 height 14
